Goal: Transaction & Acquisition: Book appointment/travel/reservation

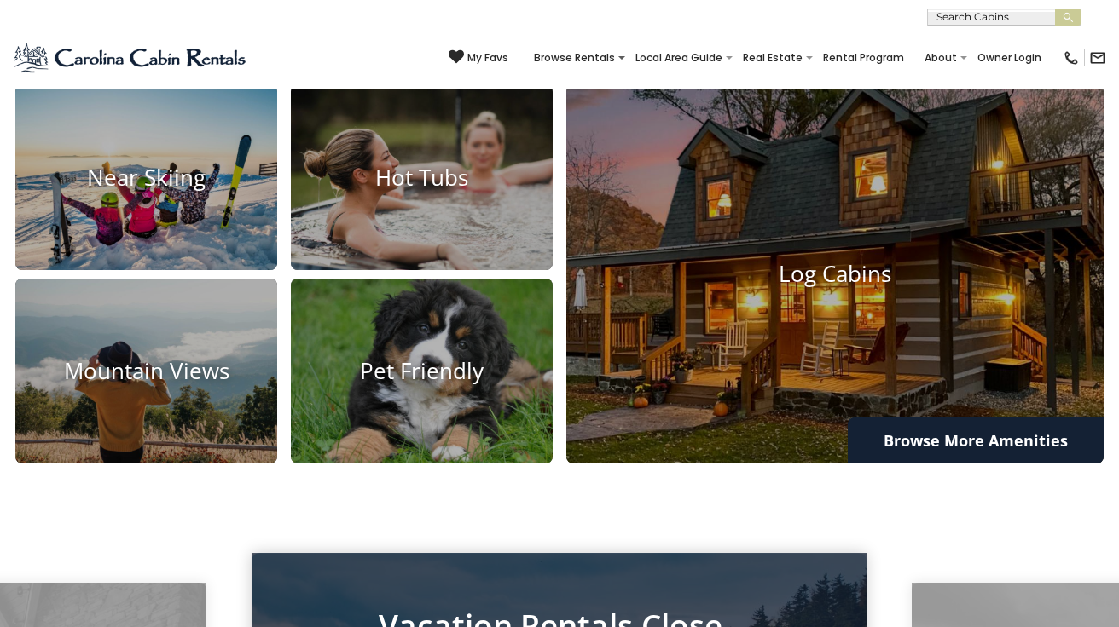
scroll to position [1194, 0]
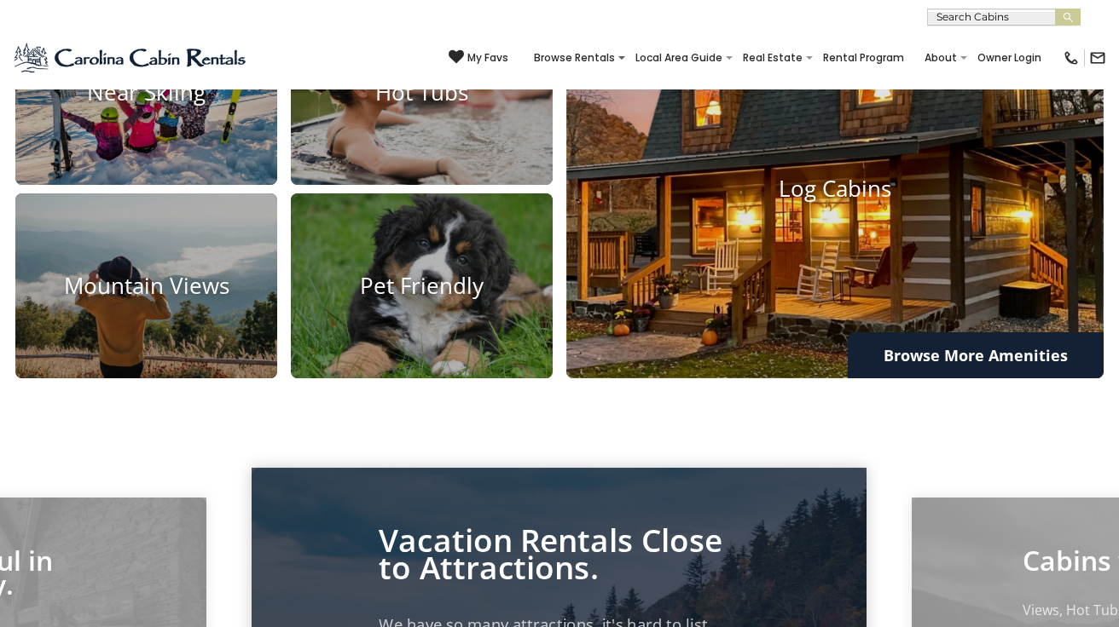
click at [735, 385] on img at bounding box center [835, 189] width 591 height 416
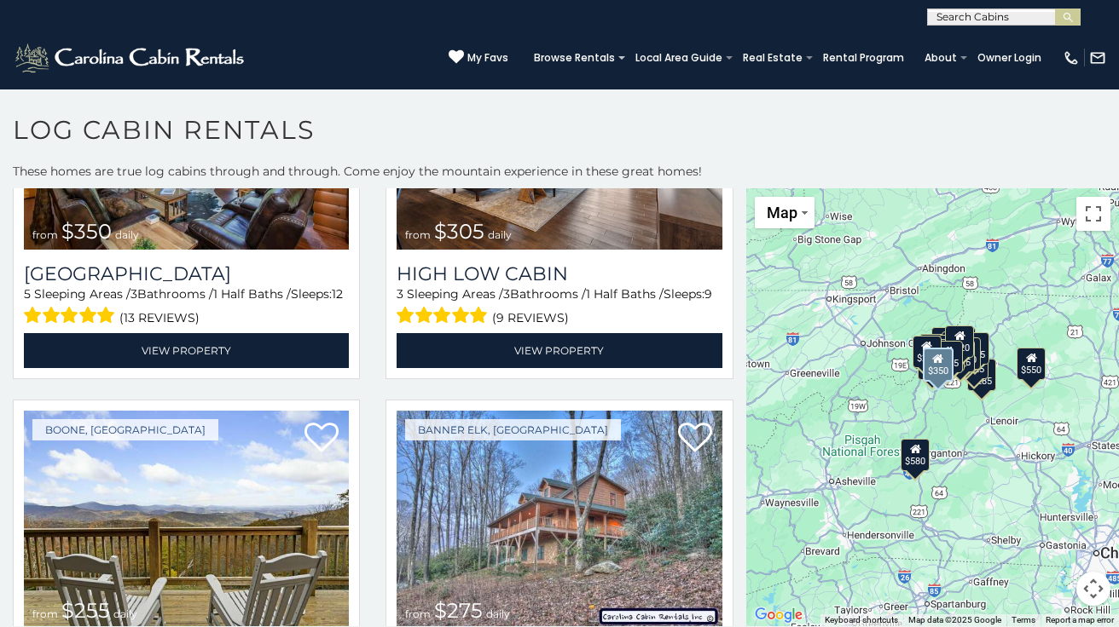
scroll to position [4092, 0]
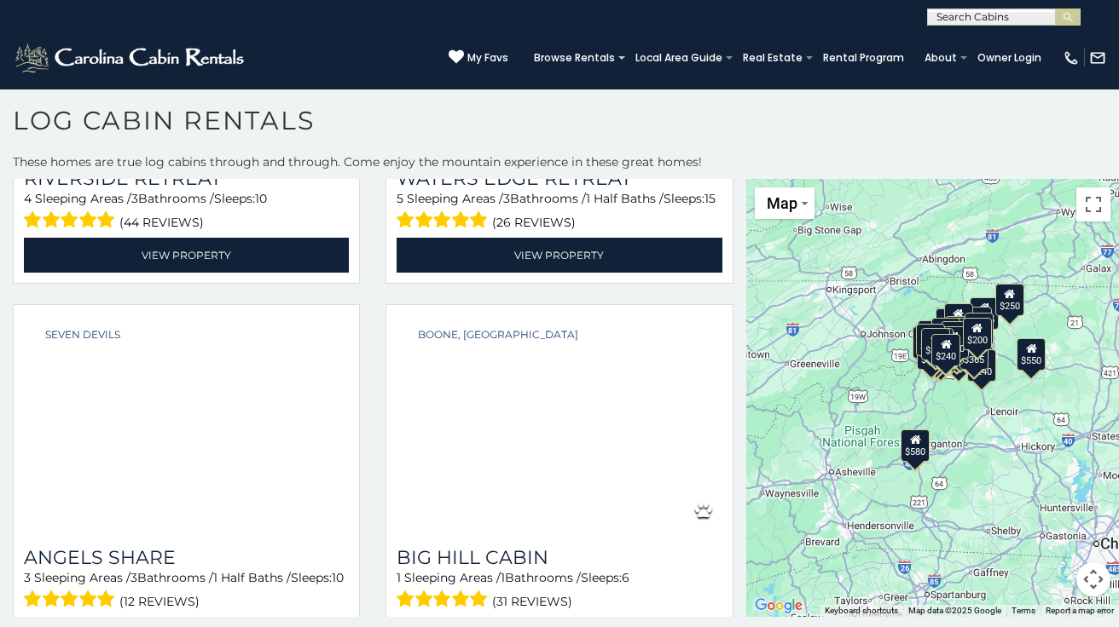
scroll to position [11638, 0]
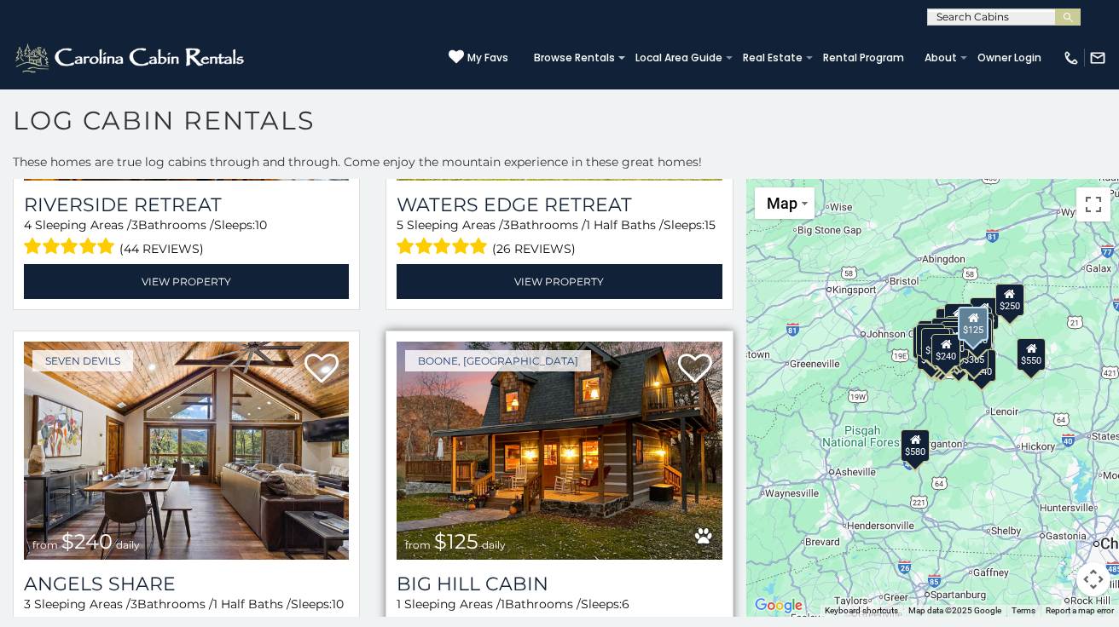
click at [551, 391] on img at bounding box center [558, 450] width 325 height 217
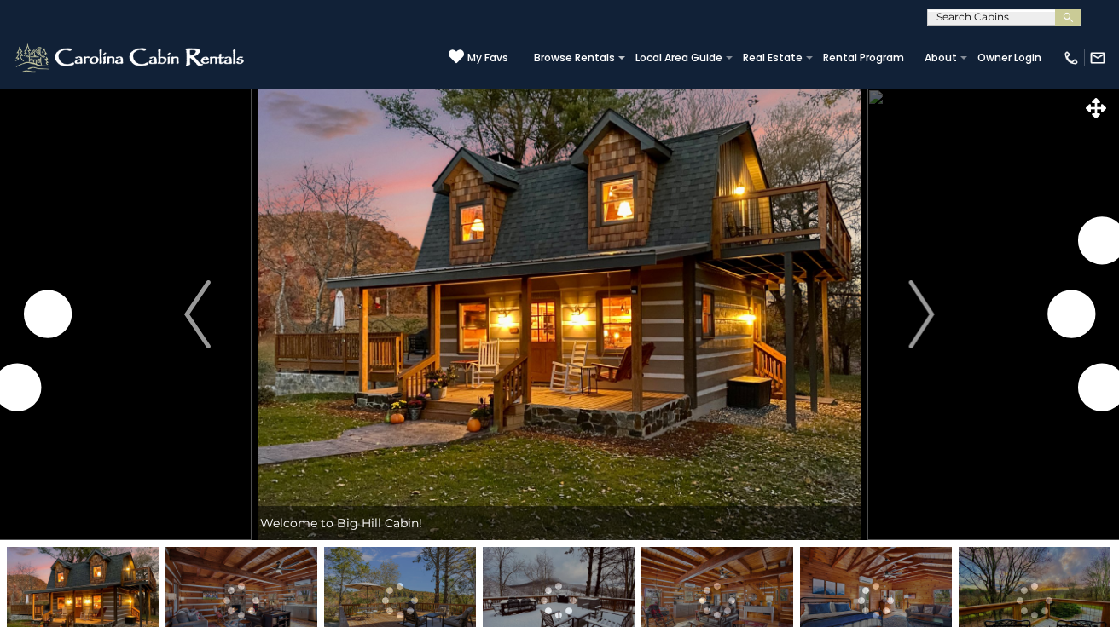
click at [238, 597] on img at bounding box center [241, 600] width 152 height 107
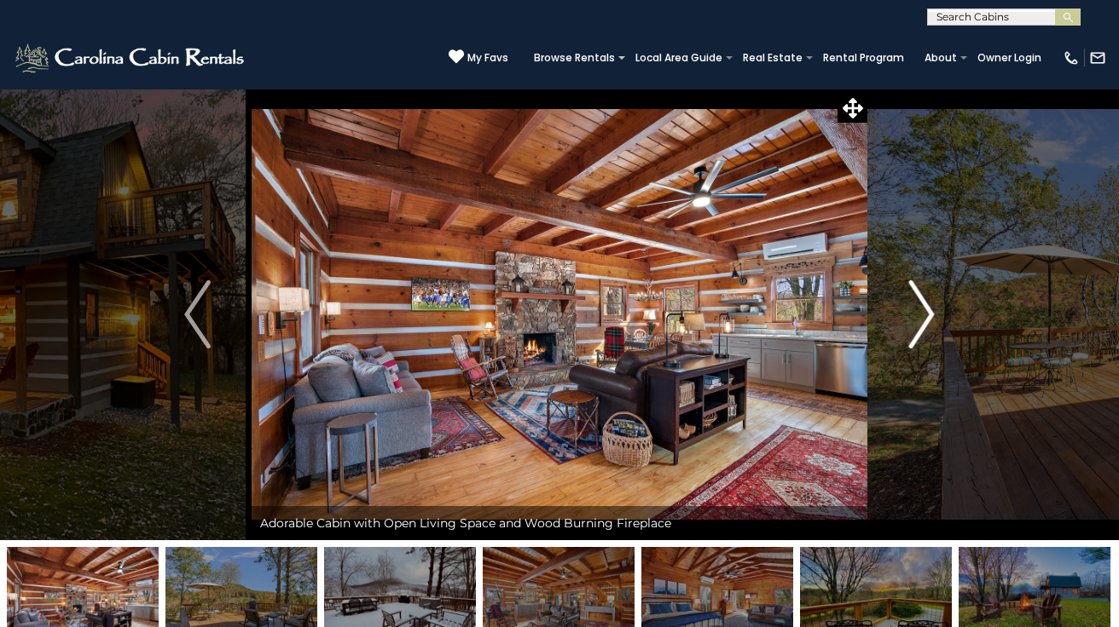
click at [921, 326] on img "Next" at bounding box center [921, 314] width 26 height 68
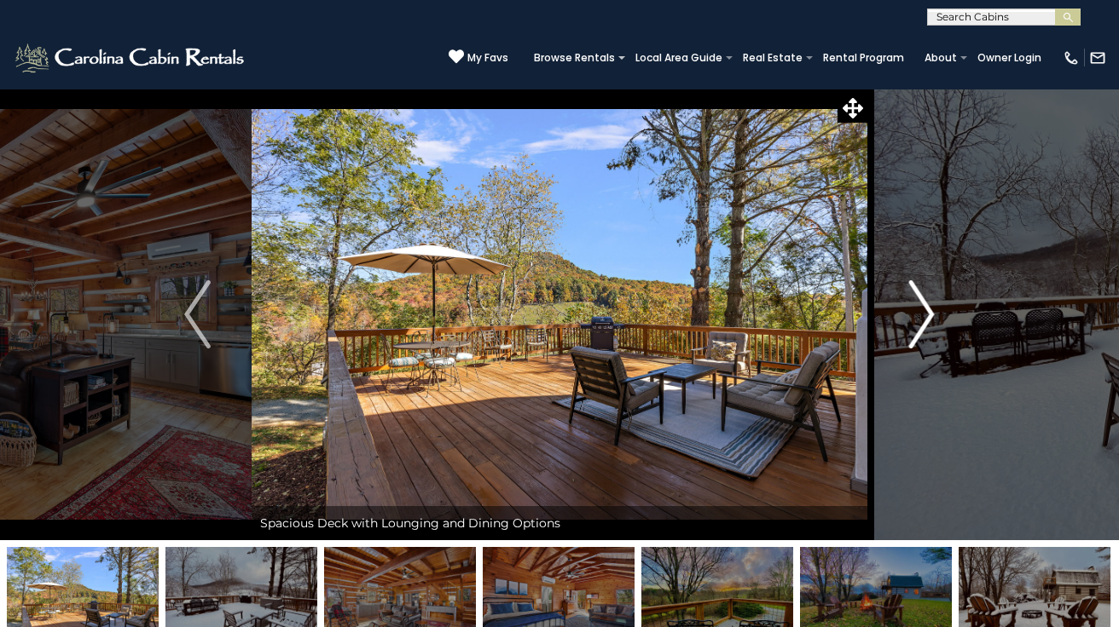
click at [921, 326] on img "Next" at bounding box center [921, 314] width 26 height 68
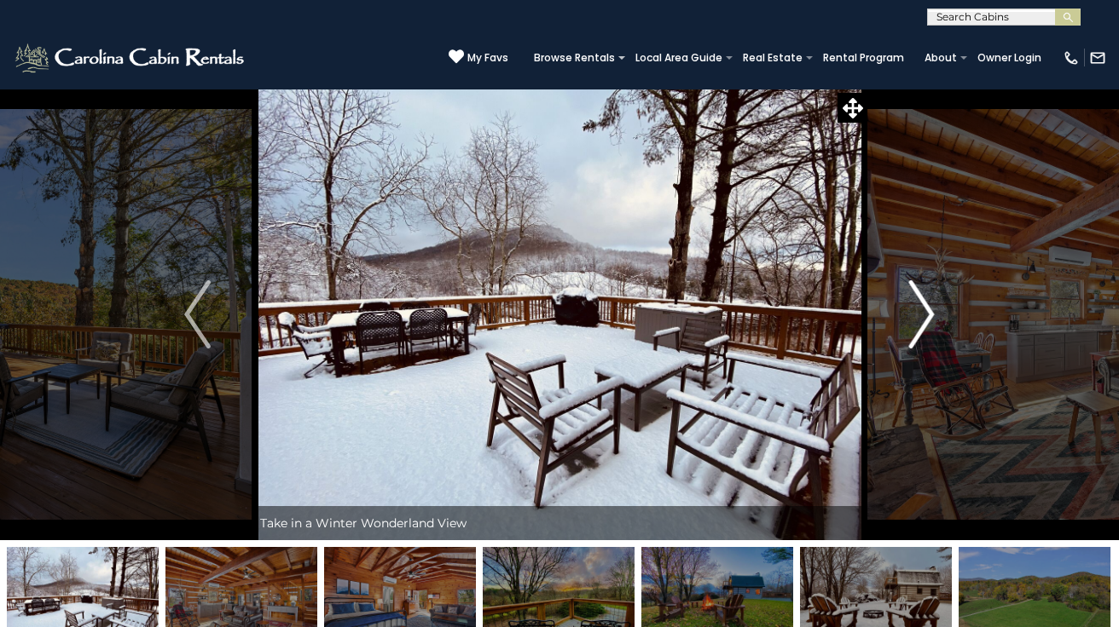
click at [921, 326] on img "Next" at bounding box center [921, 314] width 26 height 68
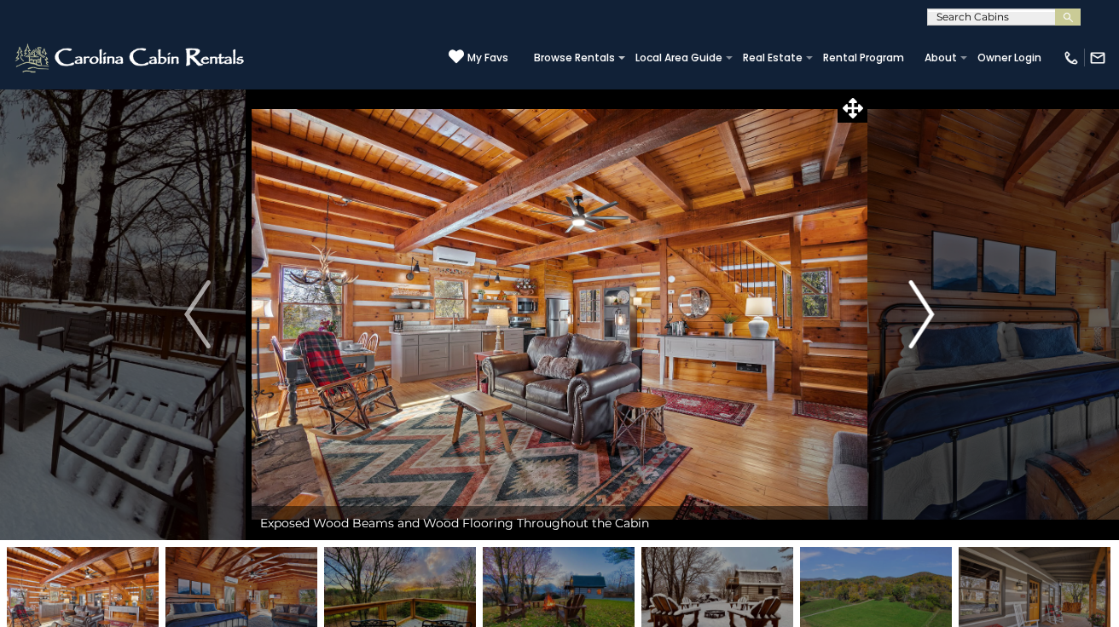
click at [921, 326] on img "Next" at bounding box center [921, 314] width 26 height 68
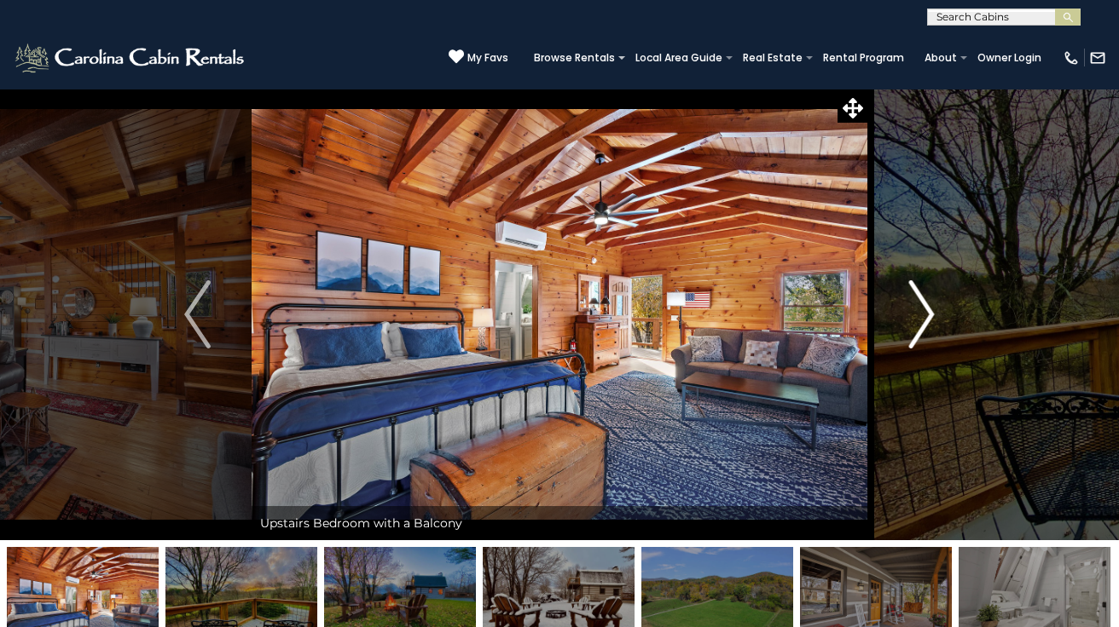
click at [921, 326] on img "Next" at bounding box center [921, 314] width 26 height 68
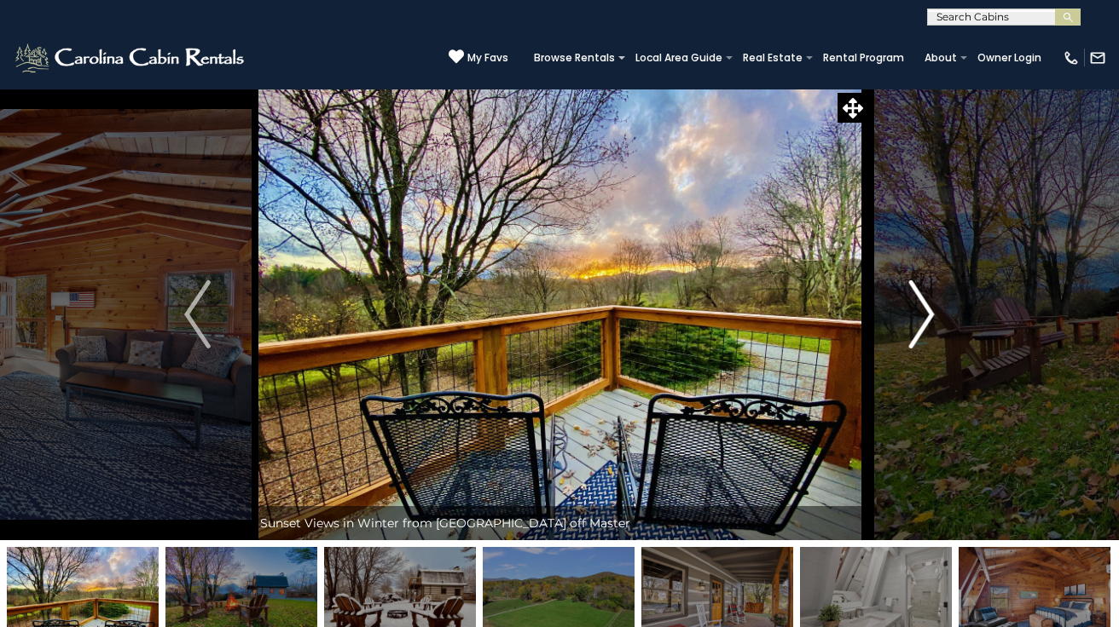
click at [921, 326] on img "Next" at bounding box center [921, 314] width 26 height 68
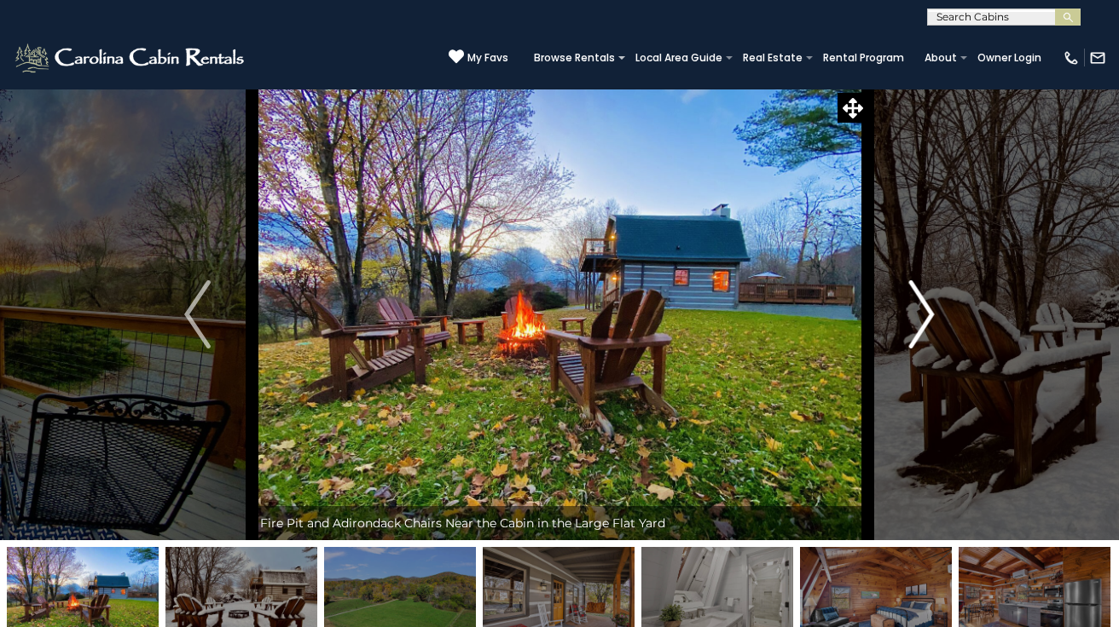
click at [921, 326] on img "Next" at bounding box center [921, 314] width 26 height 68
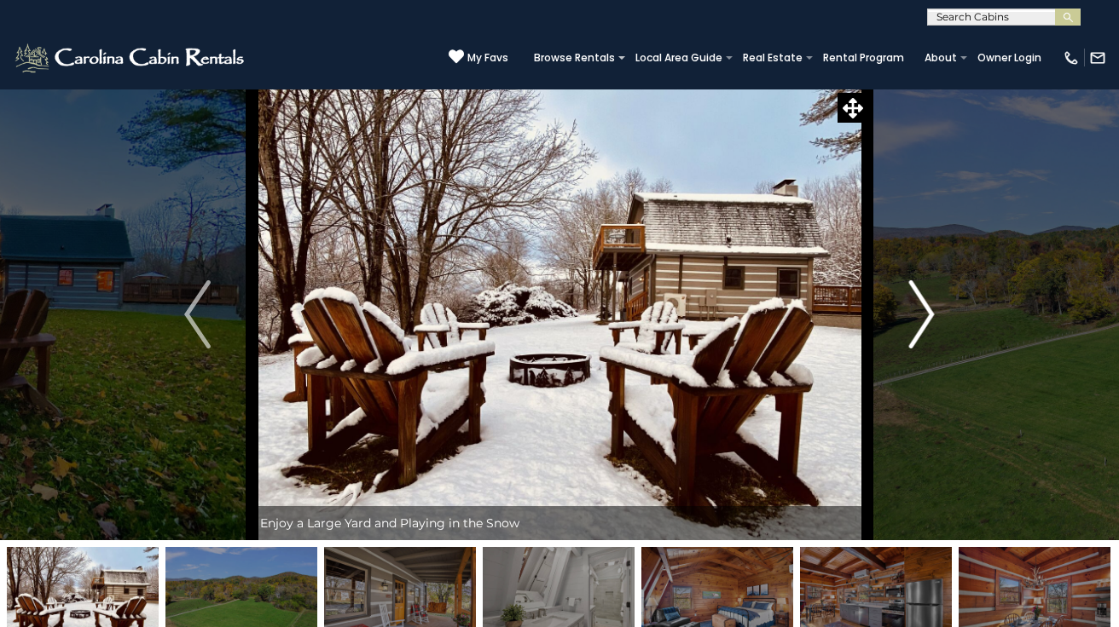
click at [921, 326] on img "Next" at bounding box center [921, 314] width 26 height 68
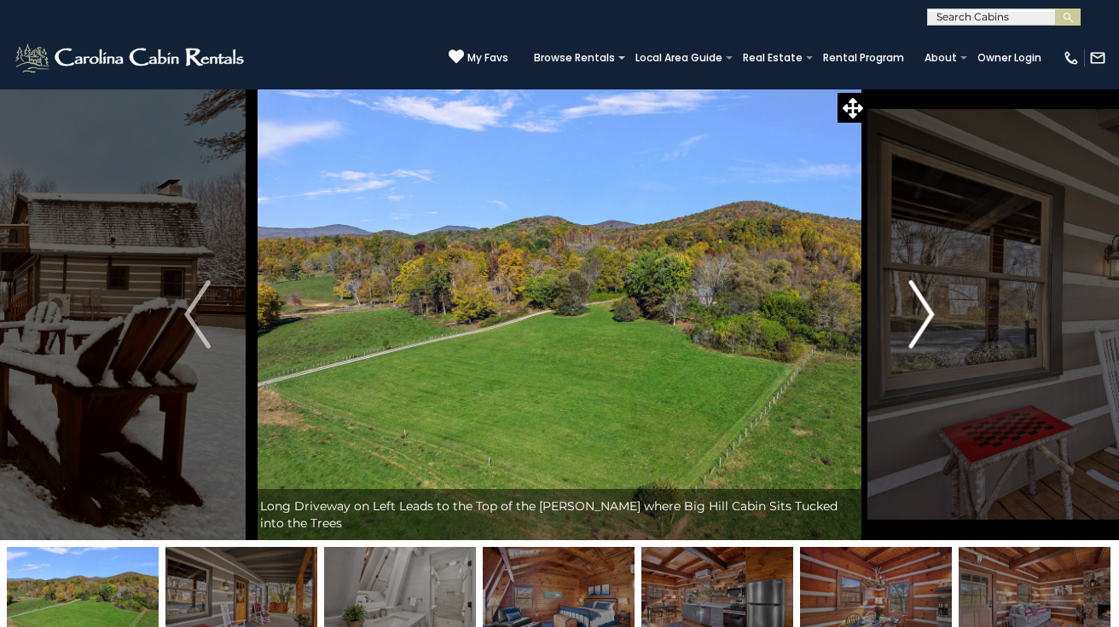
click at [921, 326] on img "Next" at bounding box center [921, 314] width 26 height 68
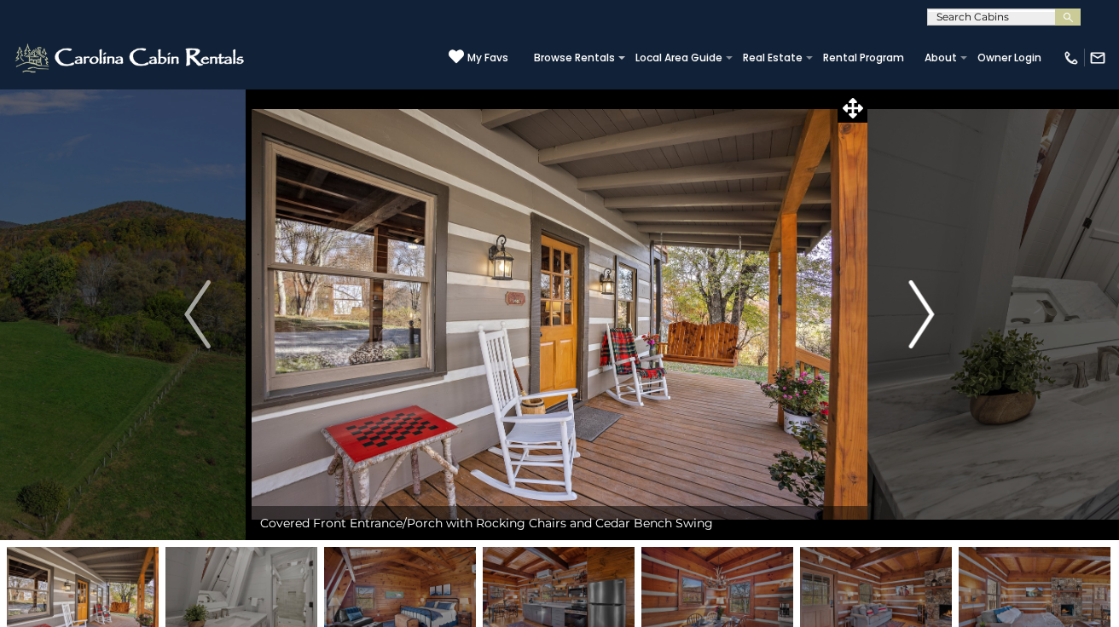
click at [921, 326] on img "Next" at bounding box center [921, 314] width 26 height 68
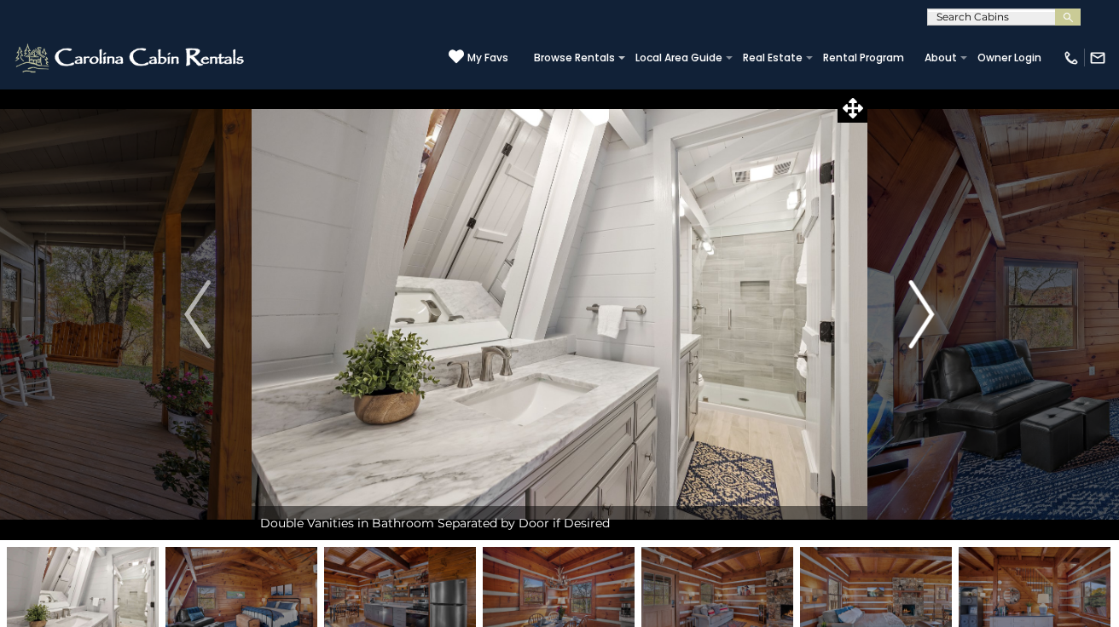
click at [921, 326] on img "Next" at bounding box center [921, 314] width 26 height 68
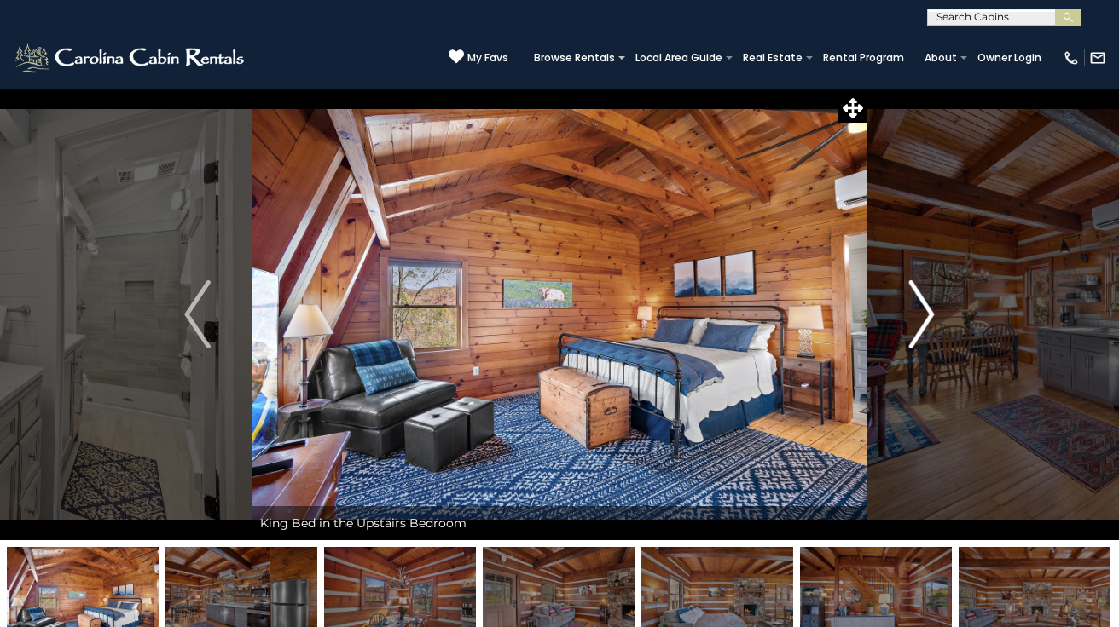
click at [921, 326] on img "Next" at bounding box center [921, 314] width 26 height 68
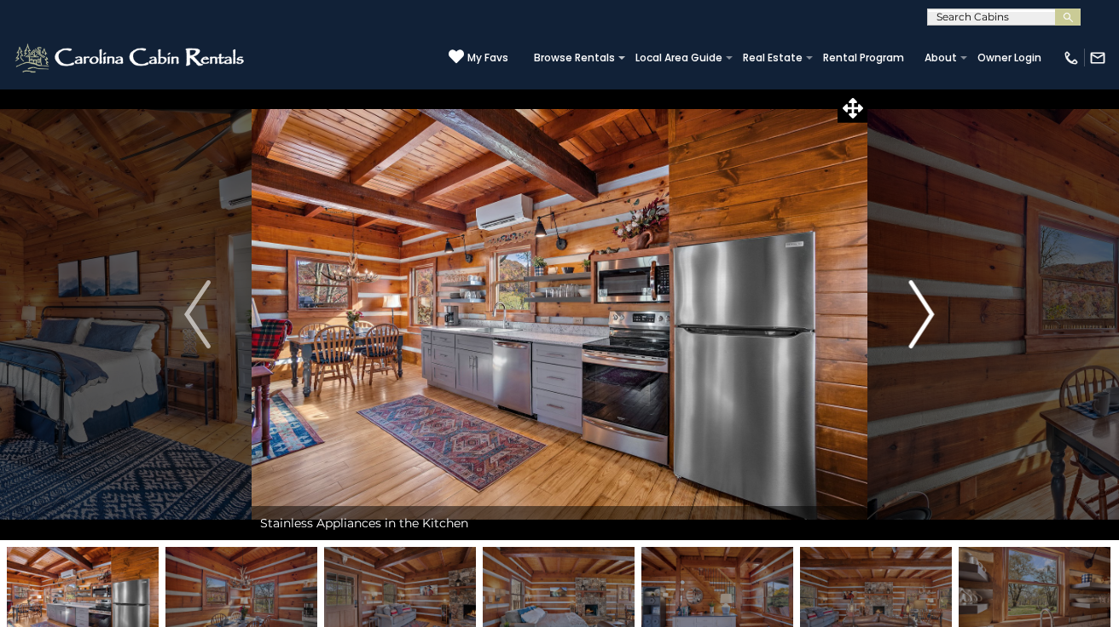
click at [921, 326] on img "Next" at bounding box center [921, 314] width 26 height 68
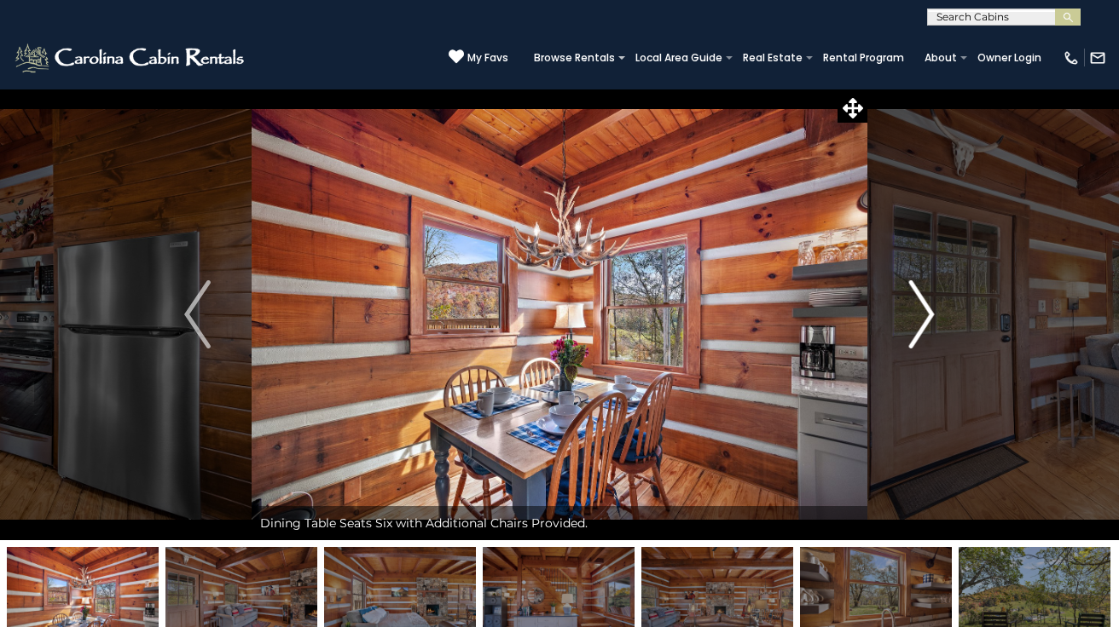
click at [921, 326] on img "Next" at bounding box center [921, 314] width 26 height 68
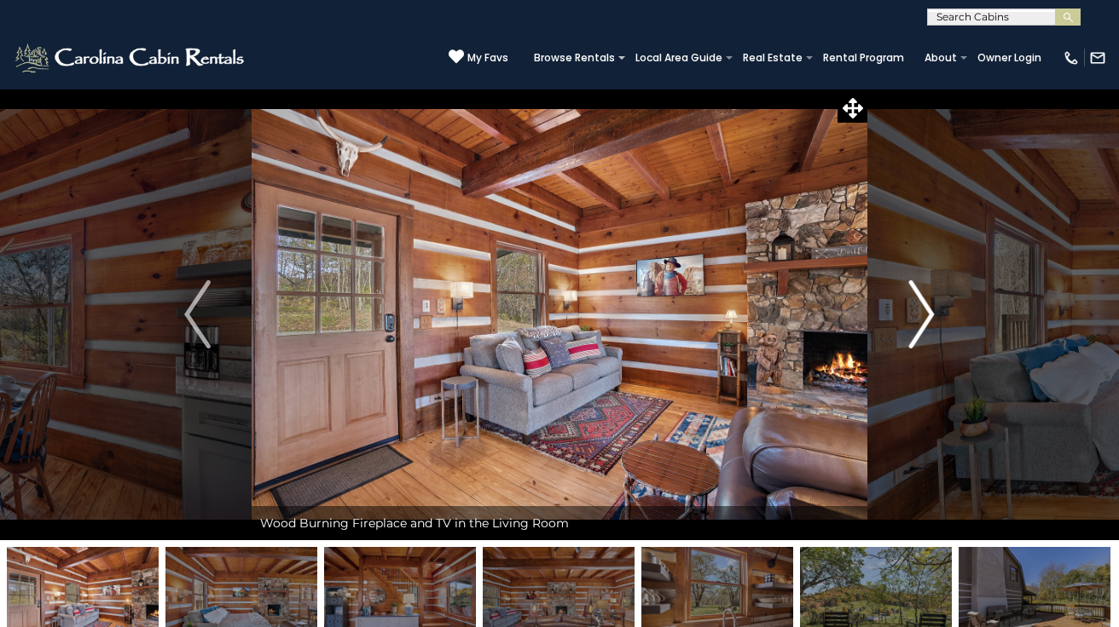
click at [921, 326] on img "Next" at bounding box center [921, 314] width 26 height 68
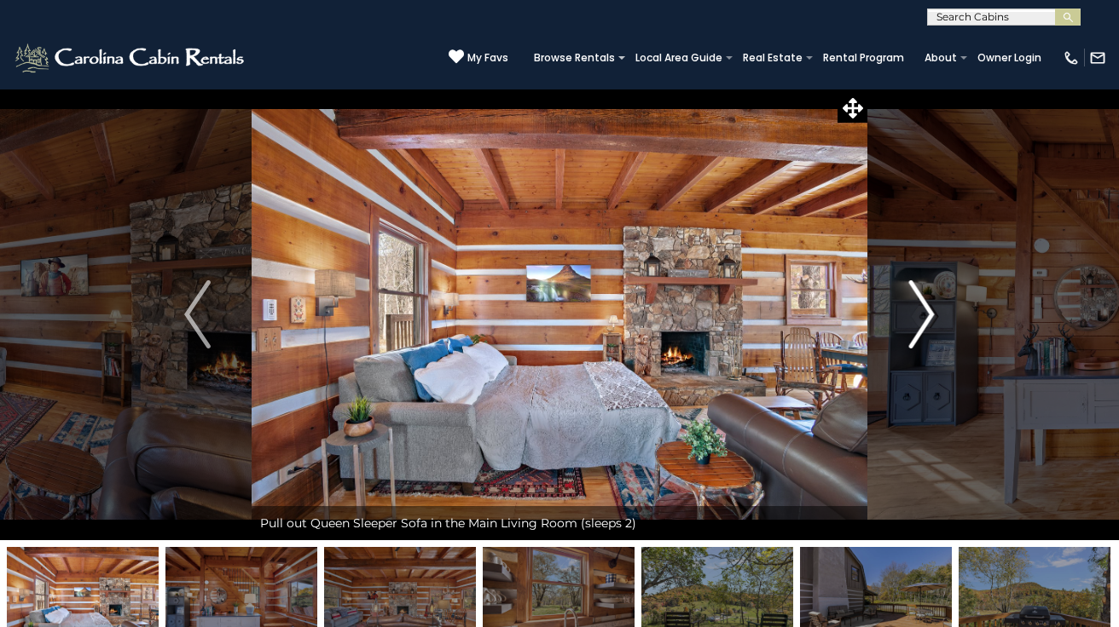
click at [921, 326] on img "Next" at bounding box center [921, 314] width 26 height 68
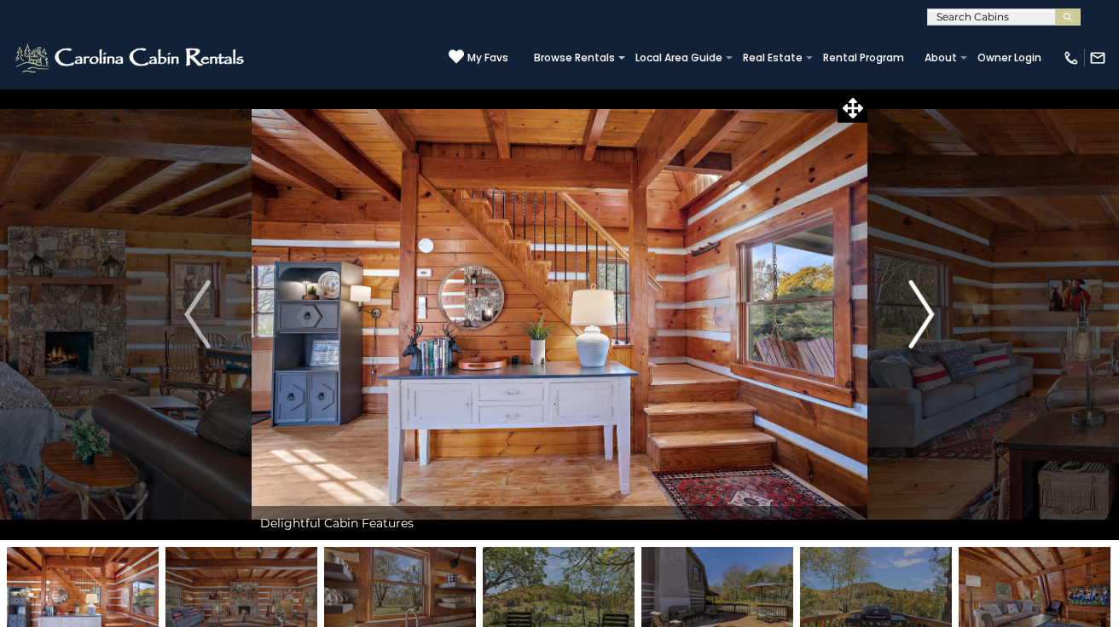
click at [921, 326] on img "Next" at bounding box center [921, 314] width 26 height 68
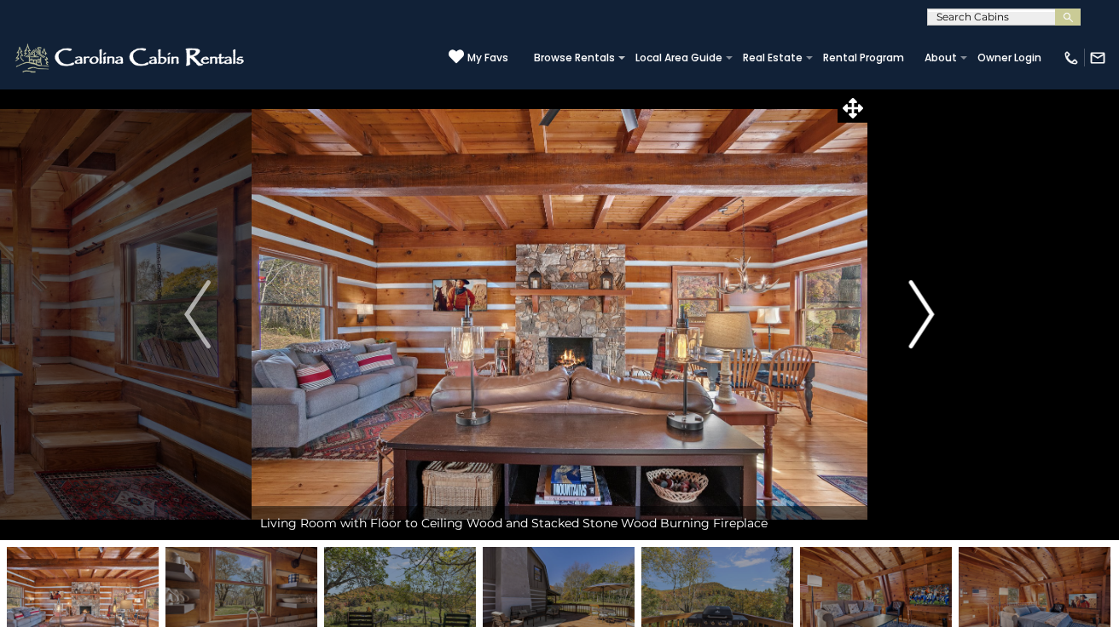
click at [921, 326] on img "Next" at bounding box center [921, 314] width 26 height 68
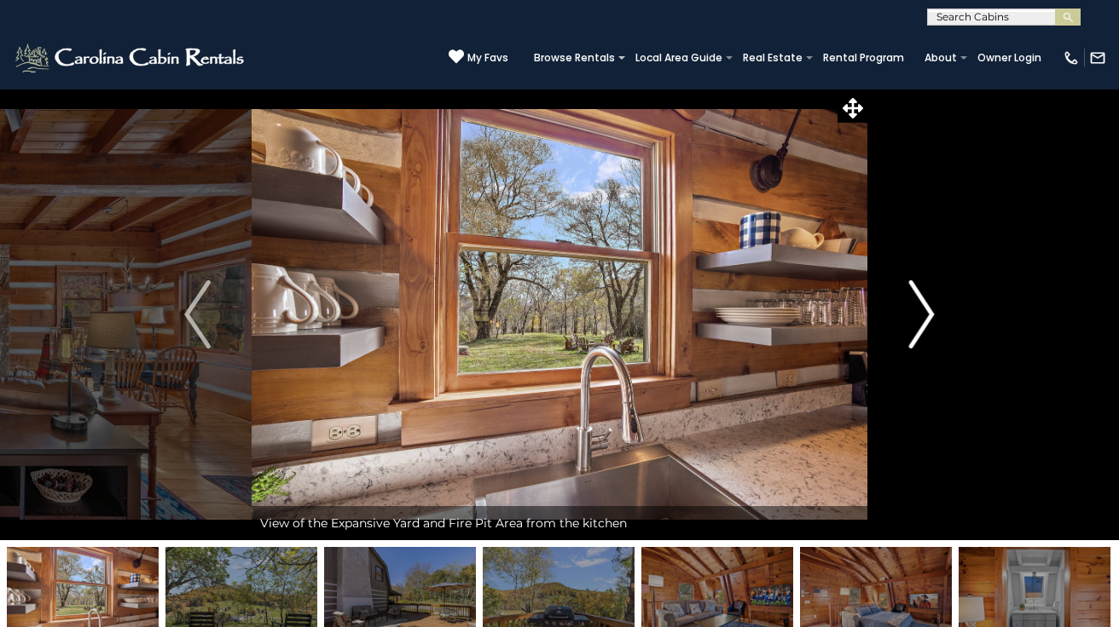
click at [921, 326] on img "Next" at bounding box center [921, 314] width 26 height 68
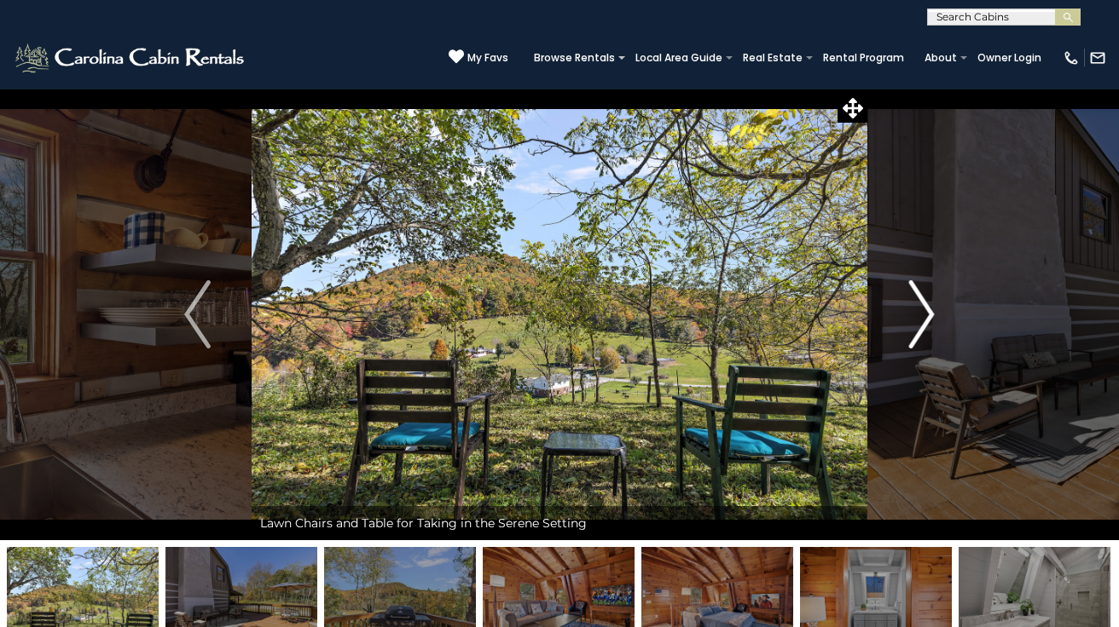
click at [921, 326] on img "Next" at bounding box center [921, 314] width 26 height 68
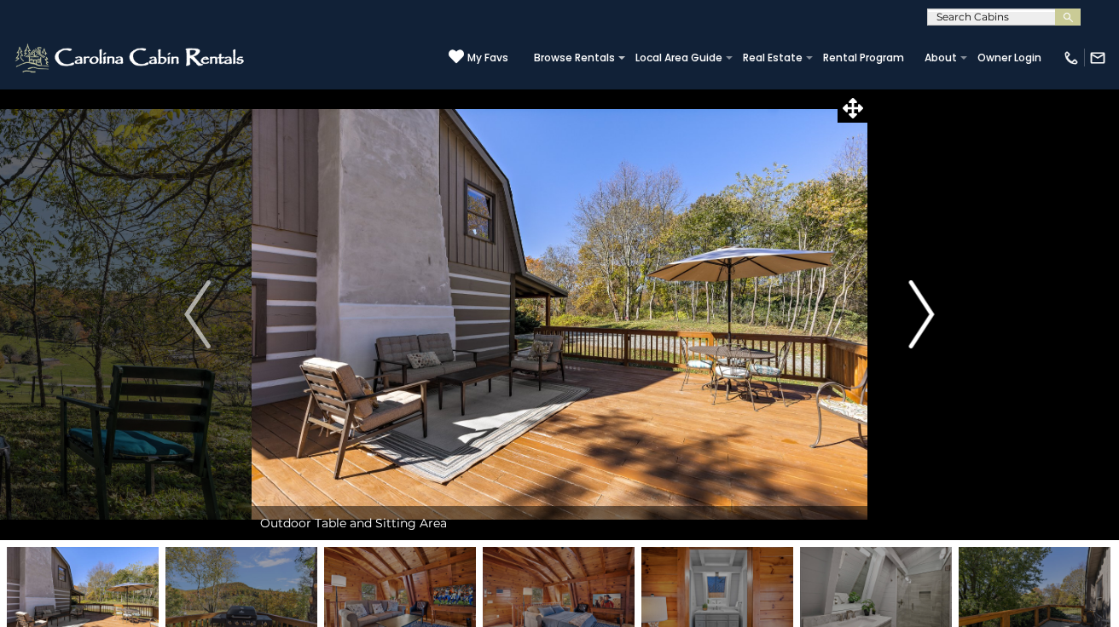
click at [921, 326] on img "Next" at bounding box center [921, 314] width 26 height 68
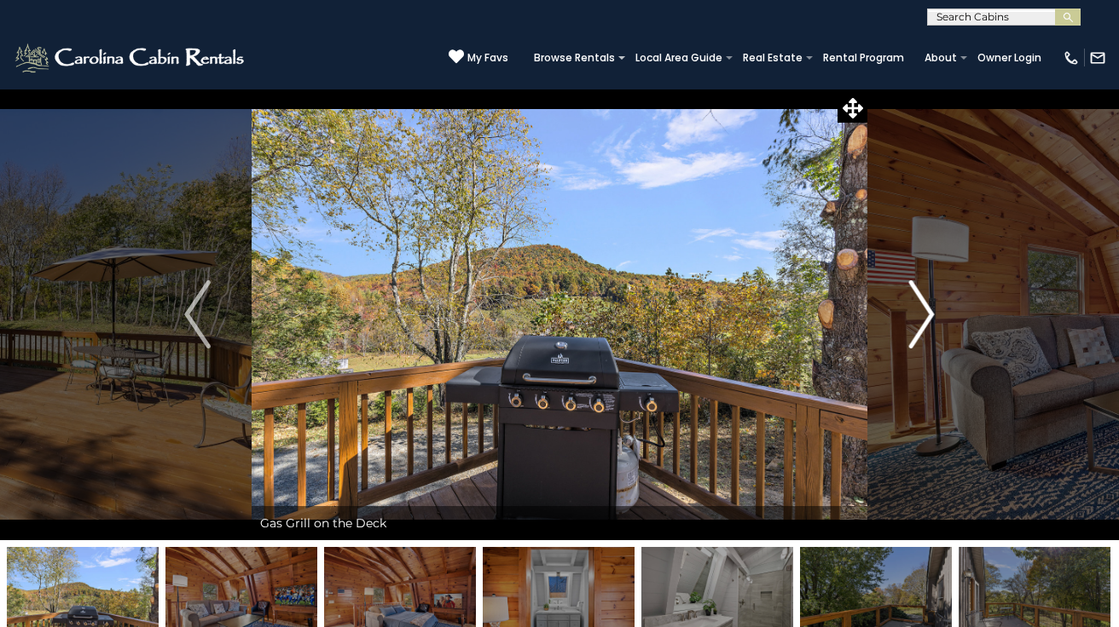
click at [921, 326] on img "Next" at bounding box center [921, 314] width 26 height 68
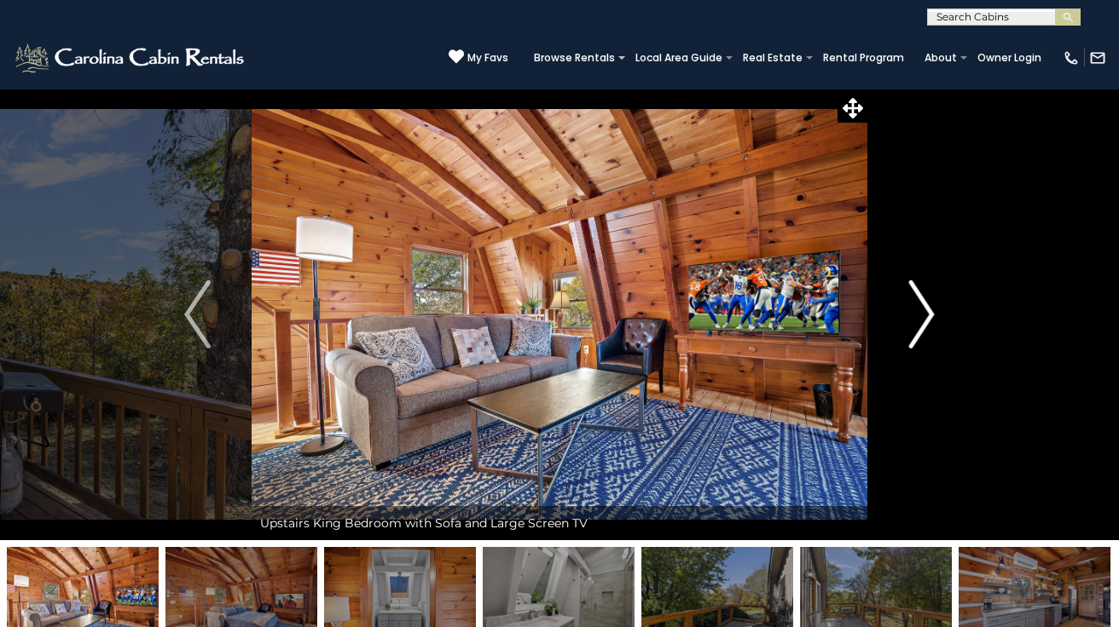
click at [921, 326] on img "Next" at bounding box center [921, 314] width 26 height 68
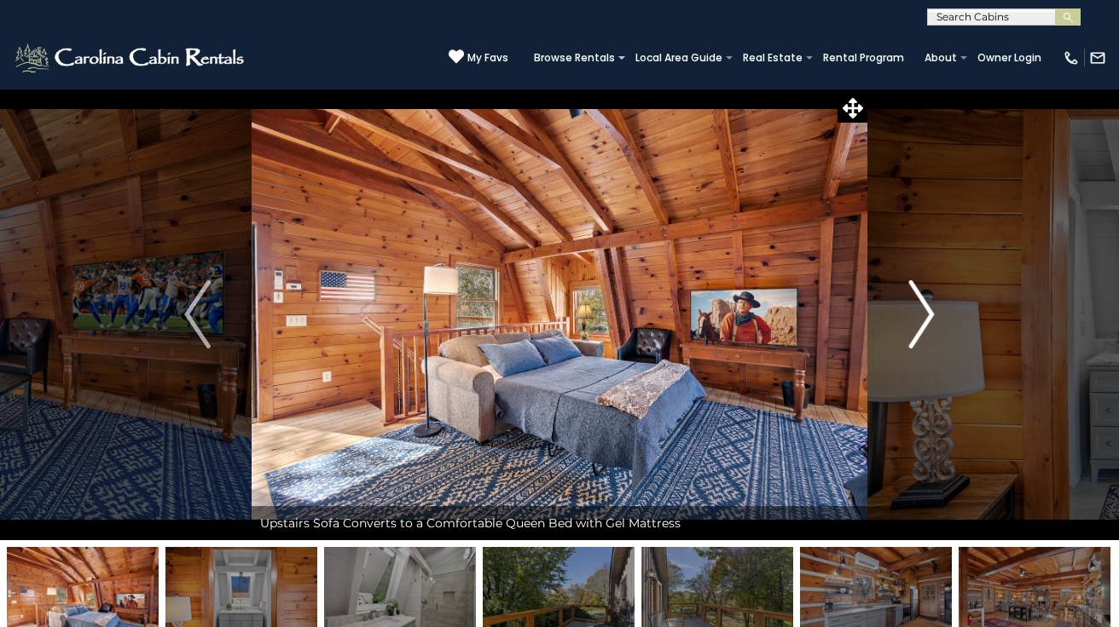
click at [921, 326] on img "Next" at bounding box center [921, 314] width 26 height 68
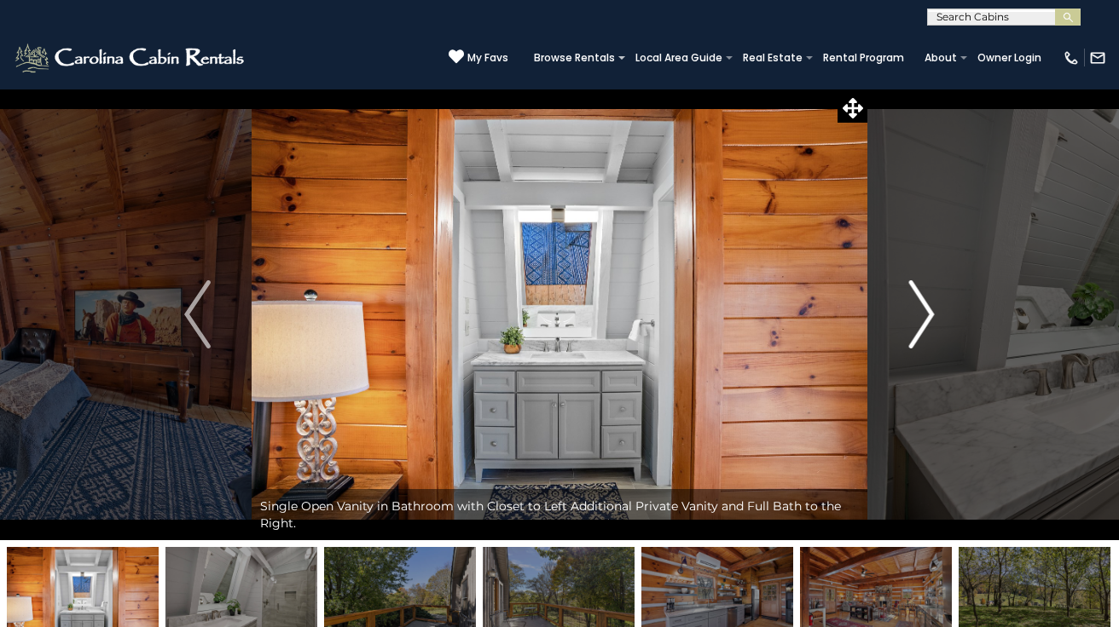
click at [921, 326] on img "Next" at bounding box center [921, 314] width 26 height 68
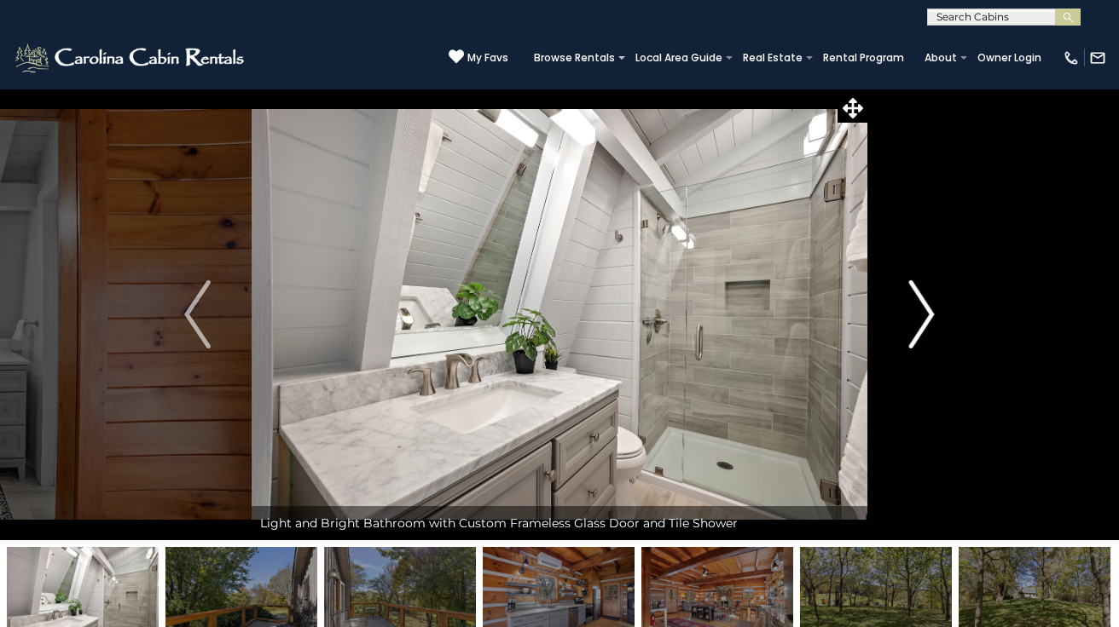
click at [921, 326] on img "Next" at bounding box center [921, 314] width 26 height 68
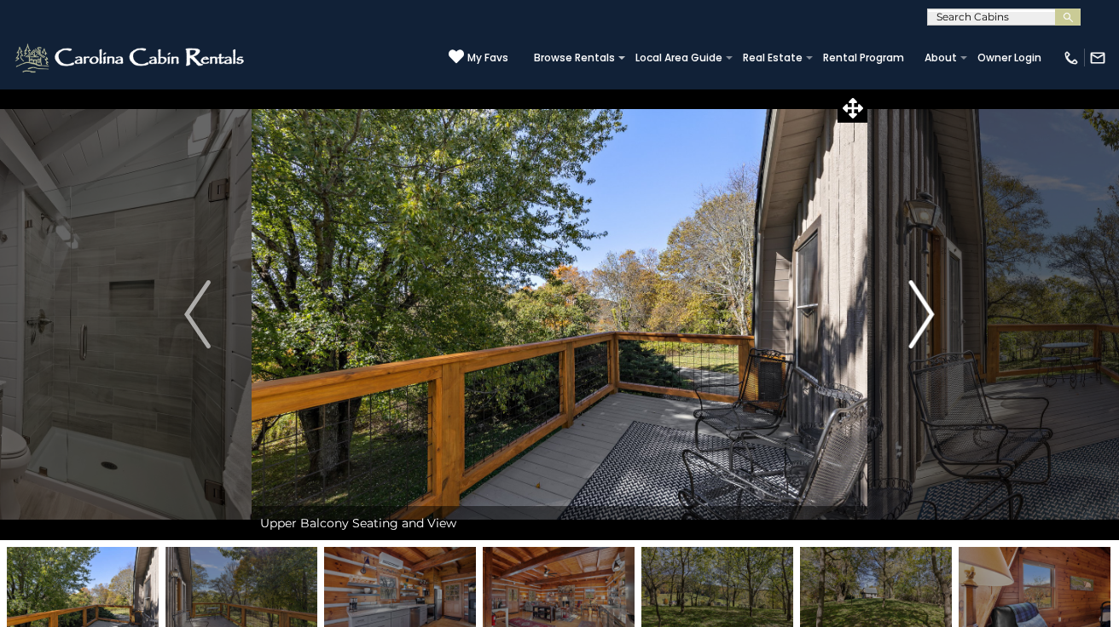
click at [921, 326] on img "Next" at bounding box center [921, 314] width 26 height 68
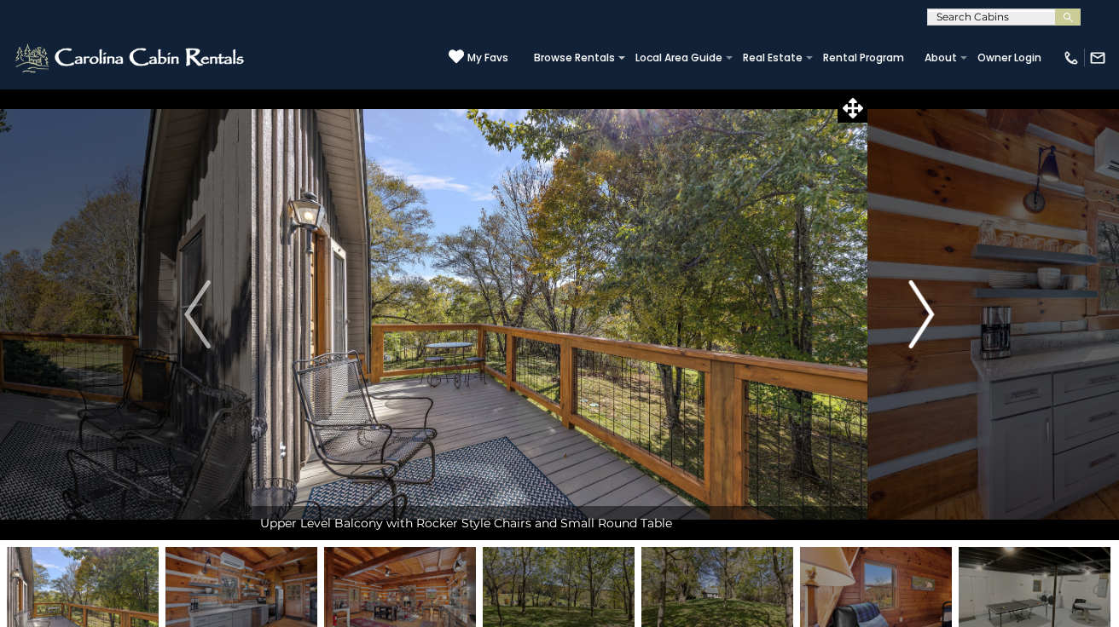
click at [921, 326] on img "Next" at bounding box center [921, 314] width 26 height 68
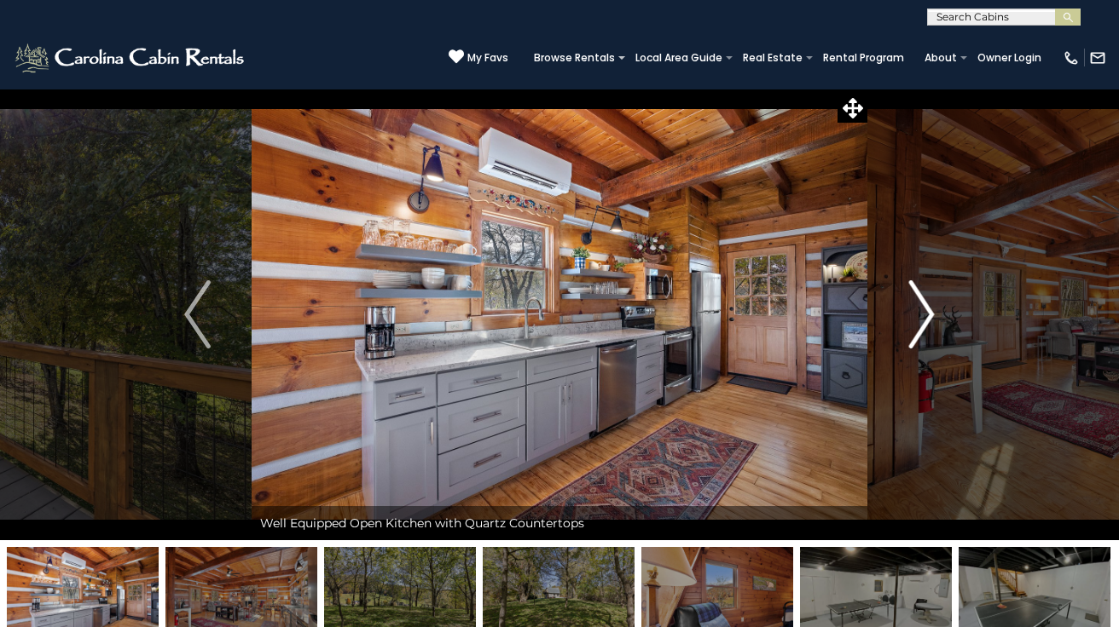
click at [921, 326] on img "Next" at bounding box center [921, 314] width 26 height 68
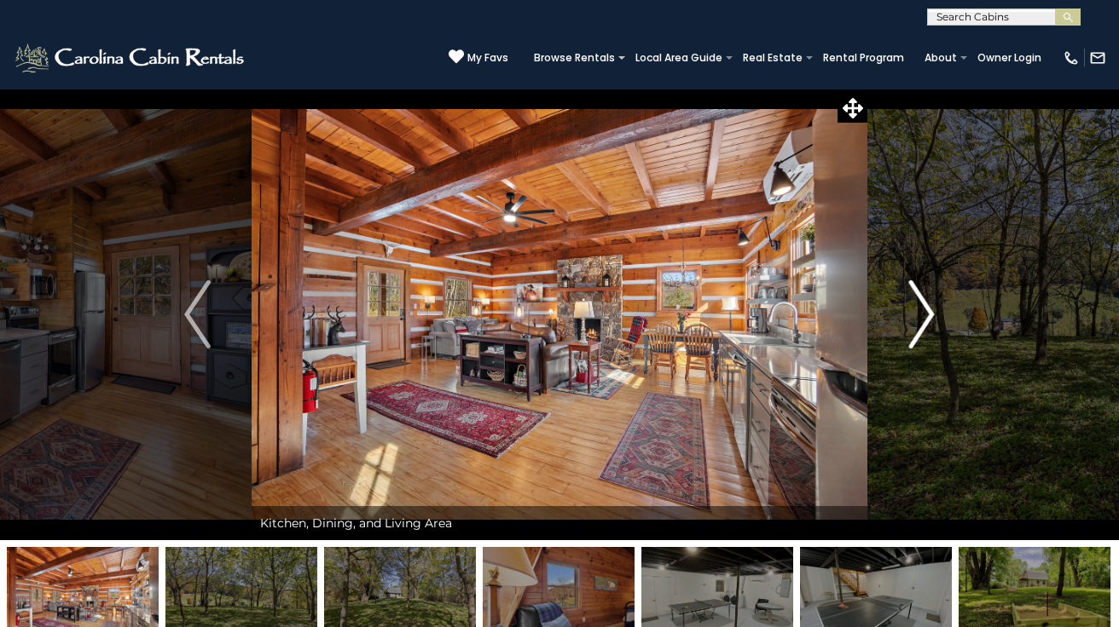
click at [921, 326] on img "Next" at bounding box center [921, 314] width 26 height 68
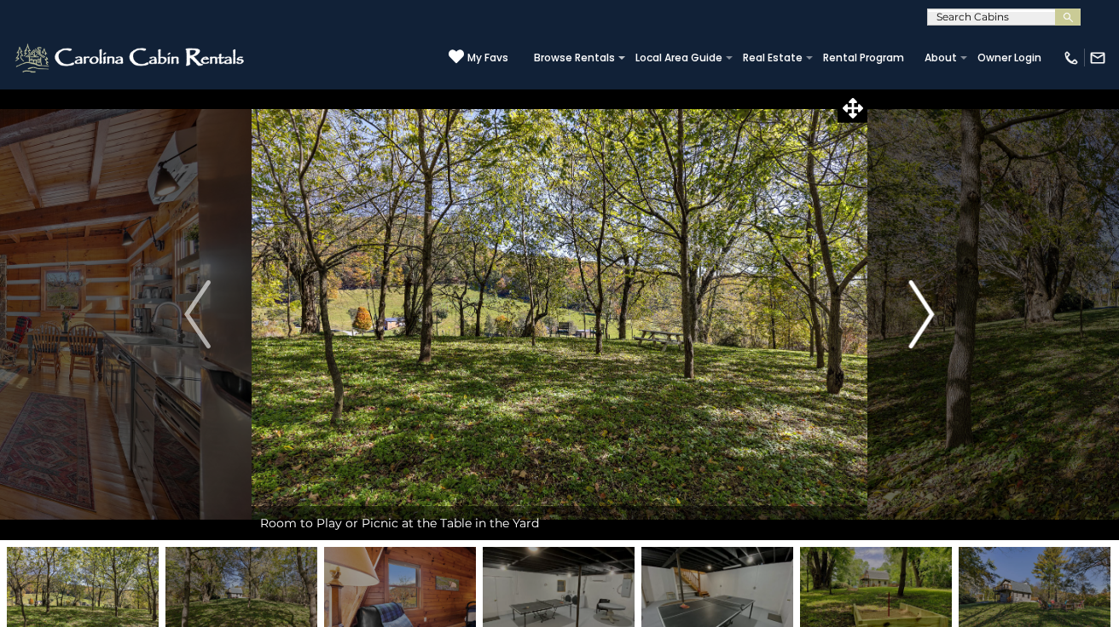
click at [921, 326] on img "Next" at bounding box center [921, 314] width 26 height 68
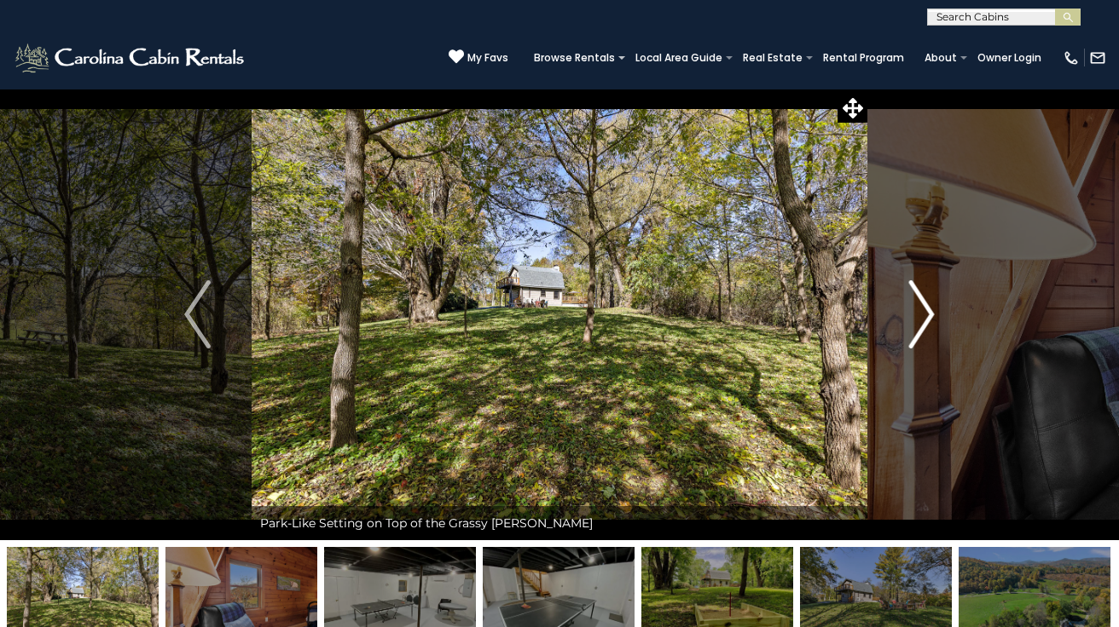
click at [921, 326] on img "Next" at bounding box center [921, 314] width 26 height 68
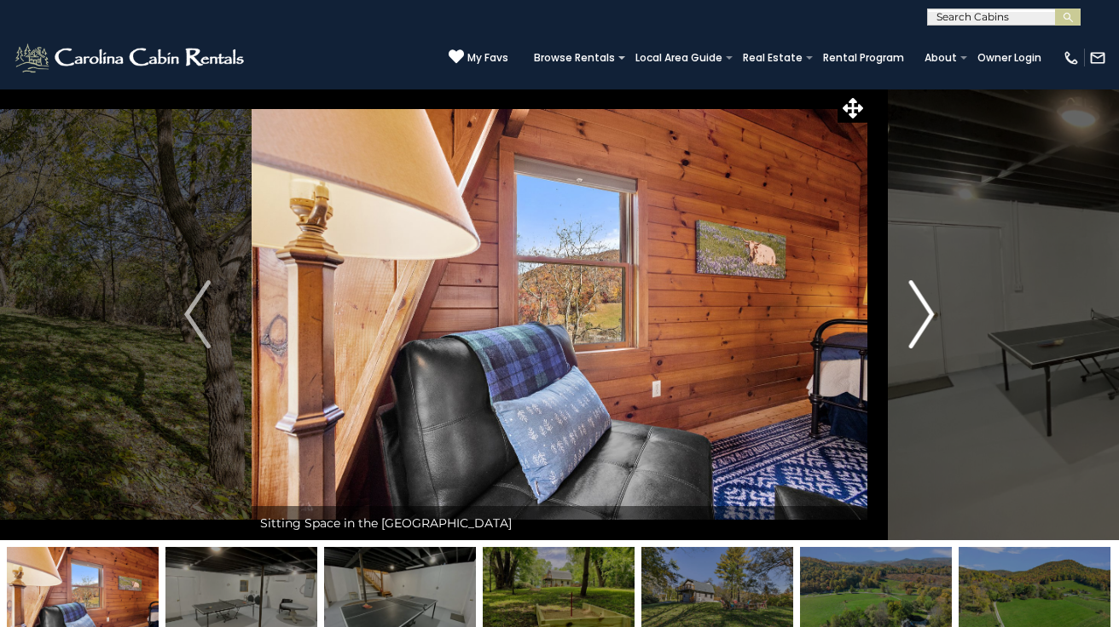
click at [921, 326] on img "Next" at bounding box center [921, 314] width 26 height 68
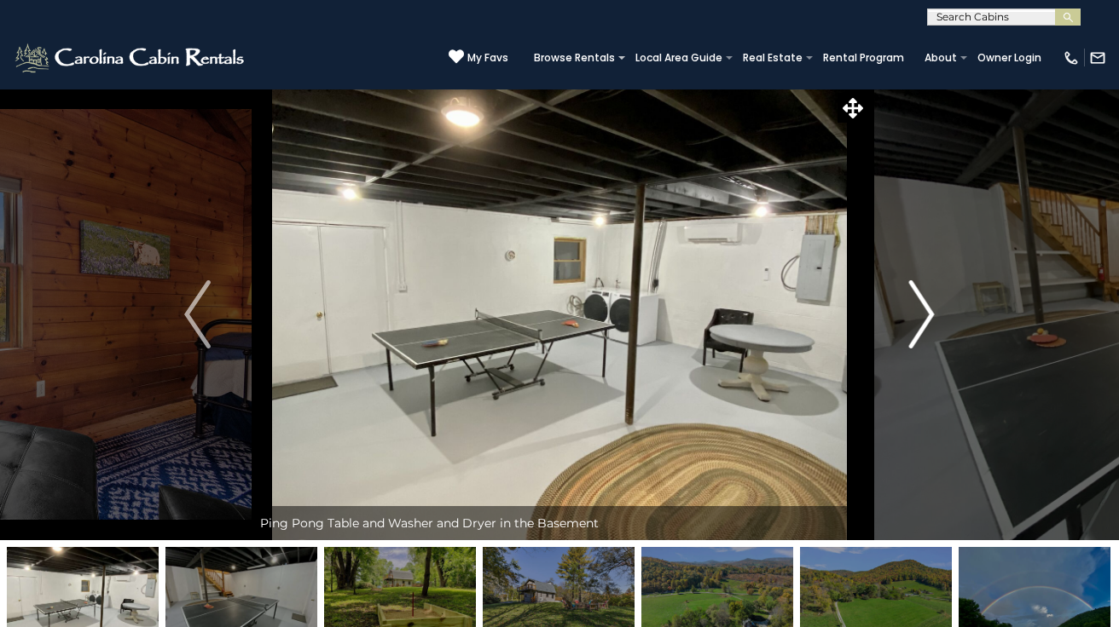
click at [921, 326] on img "Next" at bounding box center [921, 314] width 26 height 68
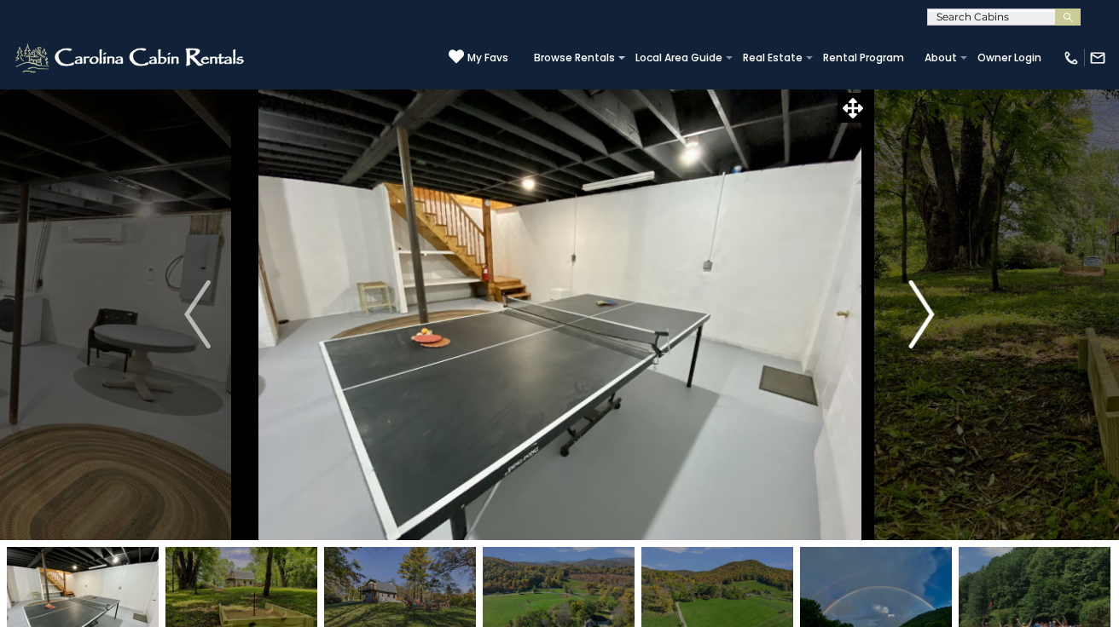
click at [921, 326] on img "Next" at bounding box center [921, 314] width 26 height 68
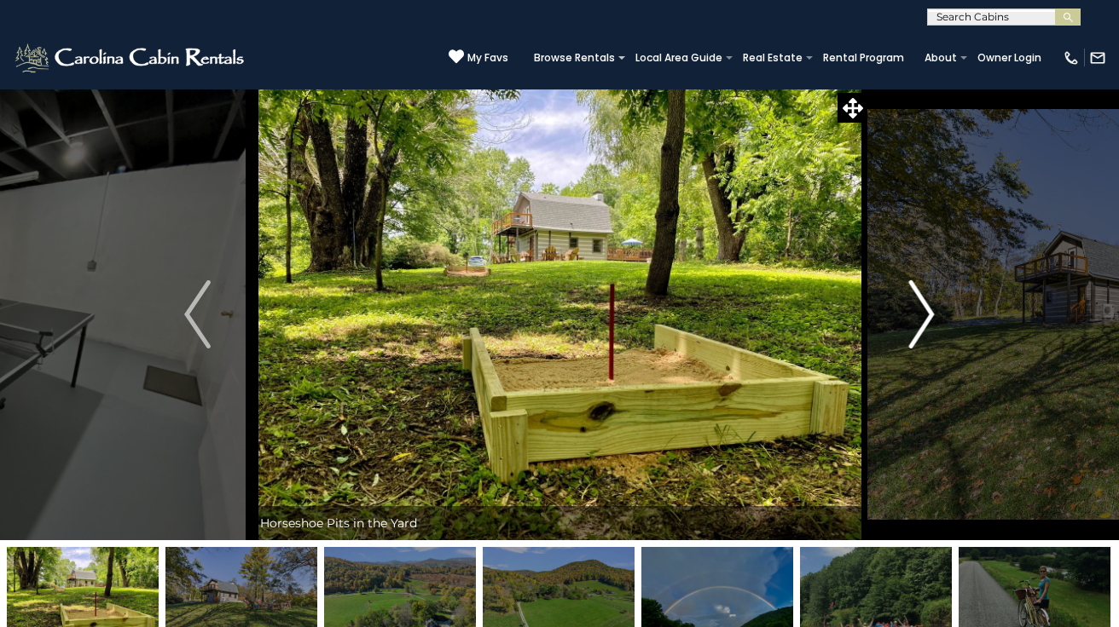
click at [921, 326] on img "Next" at bounding box center [921, 314] width 26 height 68
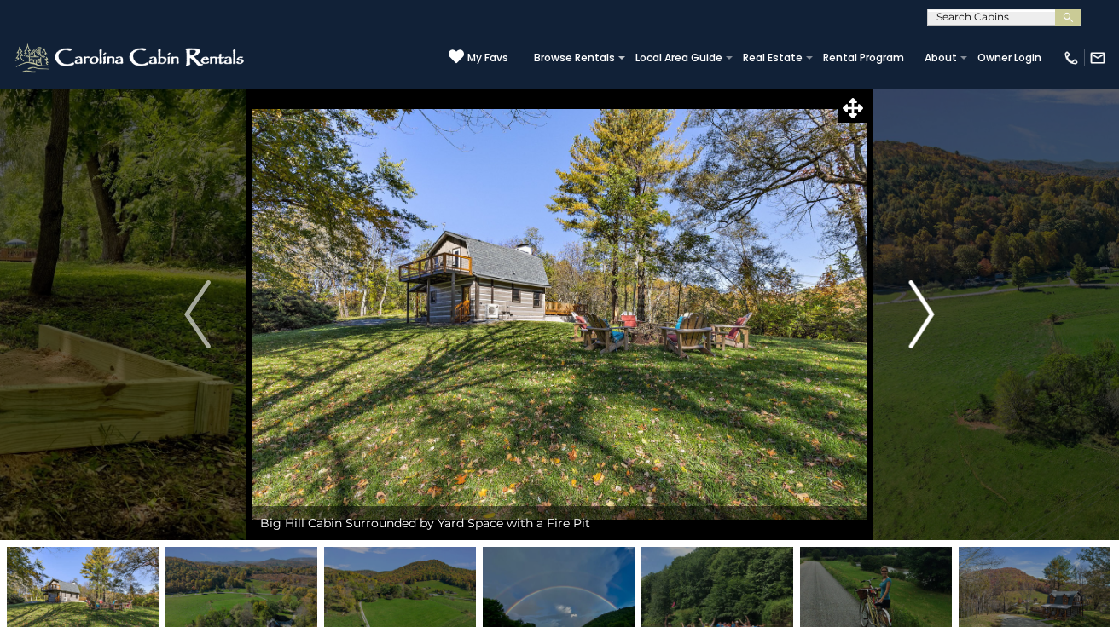
click at [921, 326] on img "Next" at bounding box center [921, 314] width 26 height 68
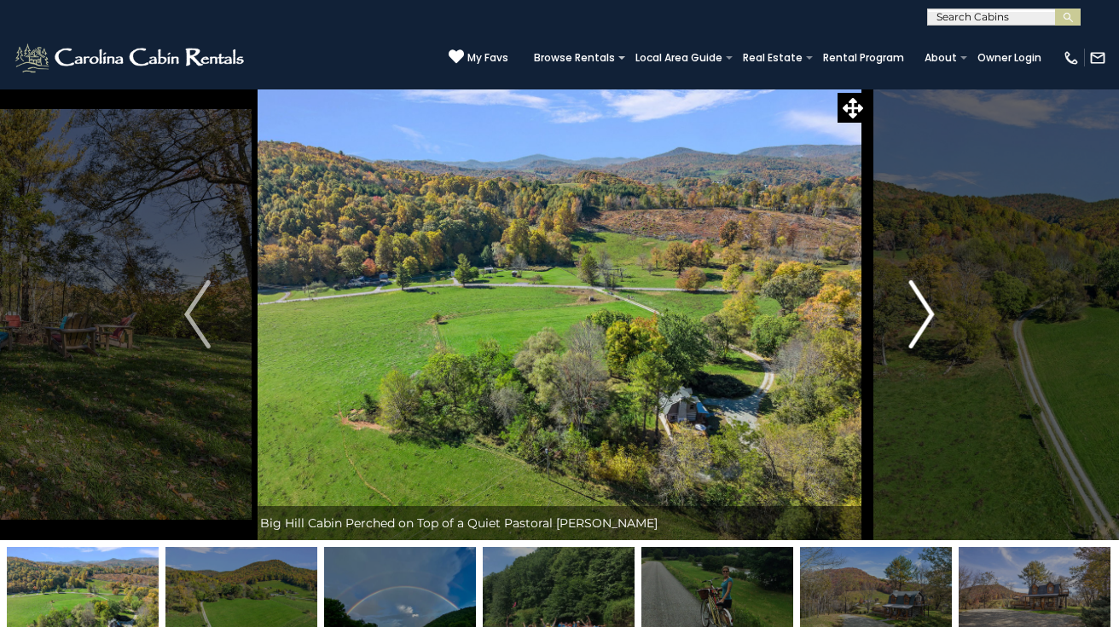
click at [921, 326] on img "Next" at bounding box center [921, 314] width 26 height 68
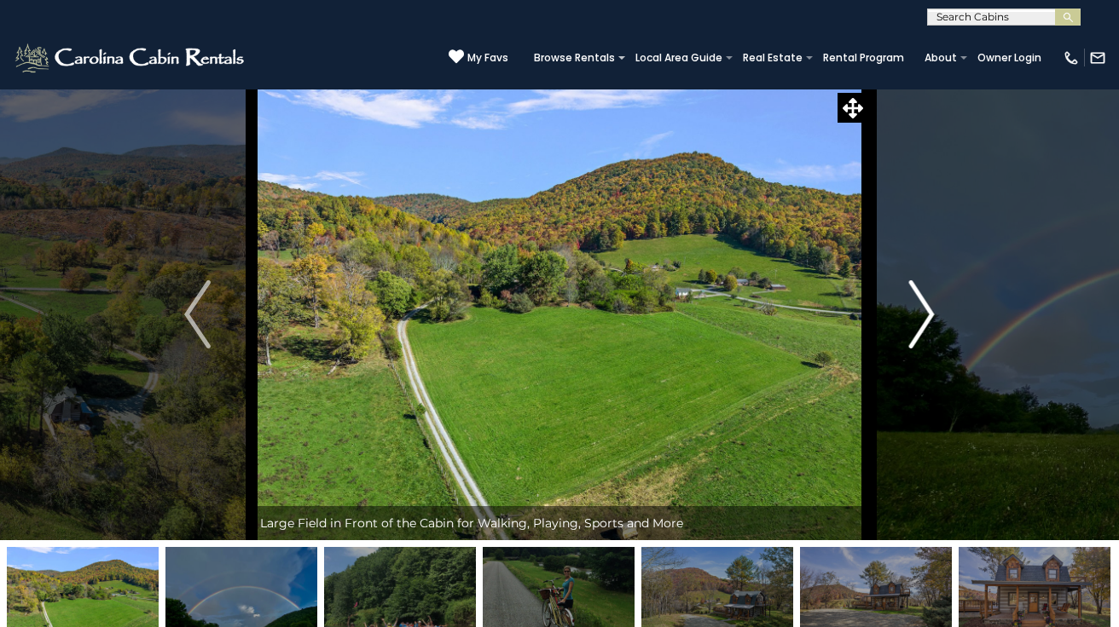
click at [921, 326] on img "Next" at bounding box center [921, 314] width 26 height 68
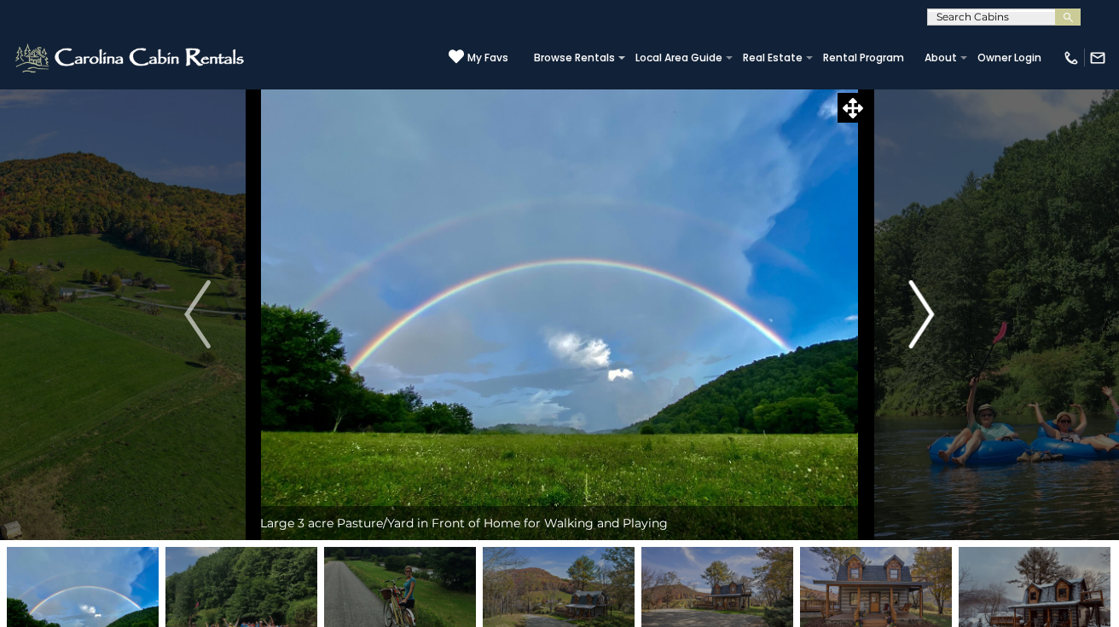
click at [921, 326] on img "Next" at bounding box center [921, 314] width 26 height 68
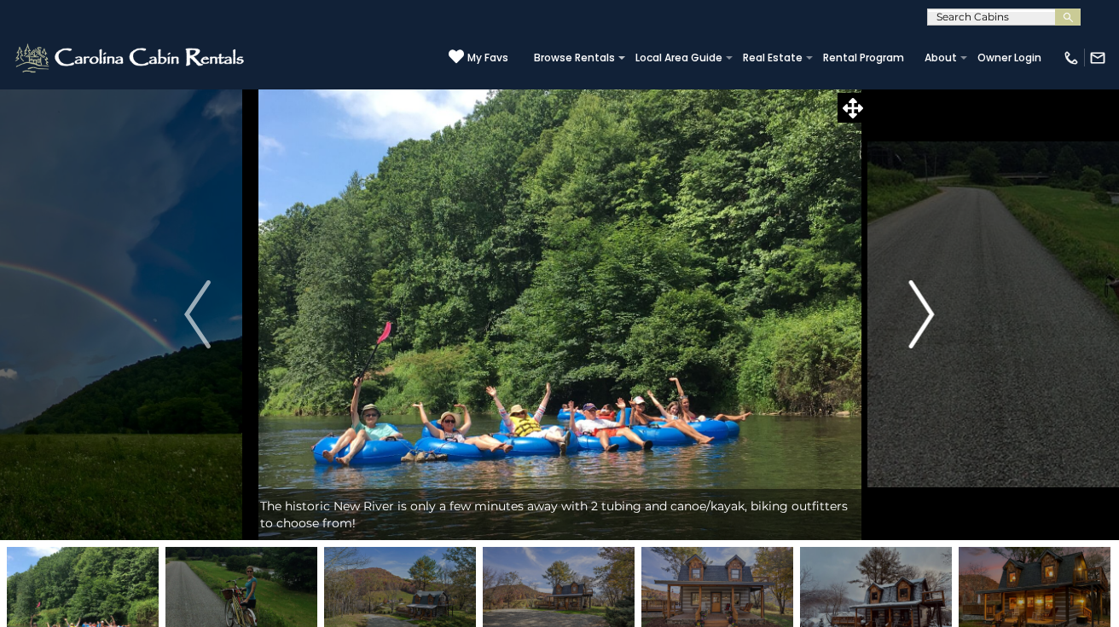
click at [921, 326] on img "Next" at bounding box center [921, 314] width 26 height 68
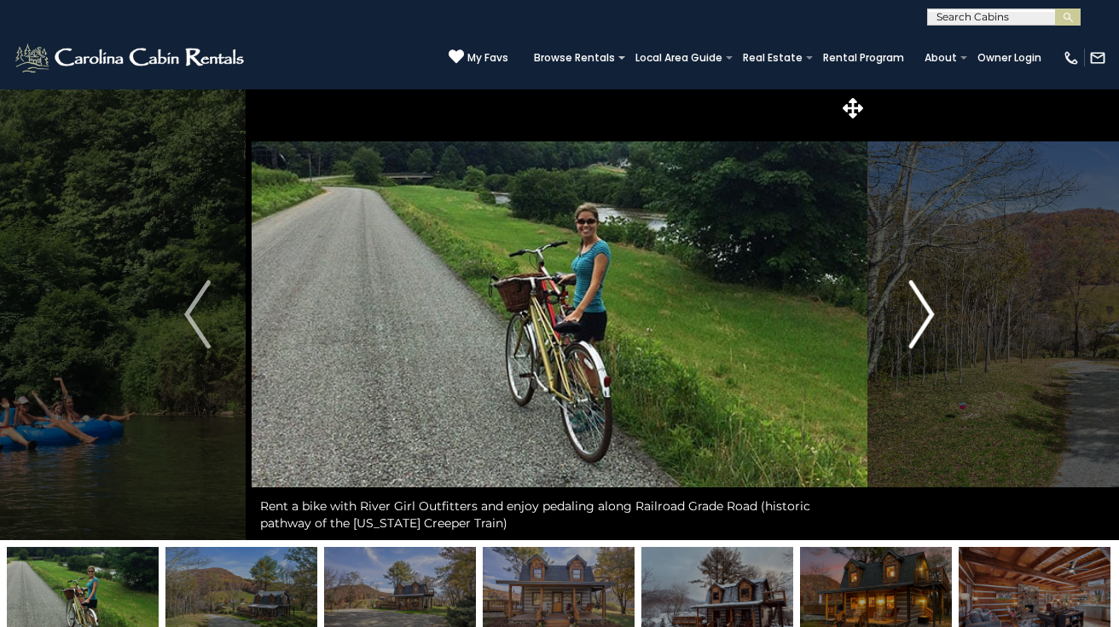
click at [921, 326] on img "Next" at bounding box center [921, 314] width 26 height 68
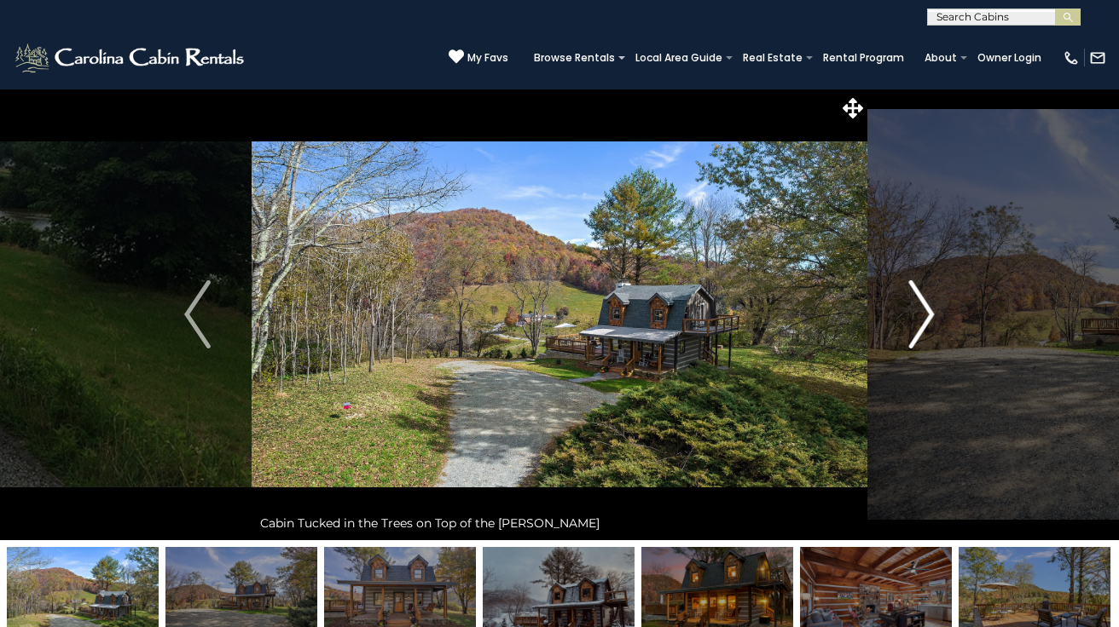
click at [921, 326] on img "Next" at bounding box center [921, 314] width 26 height 68
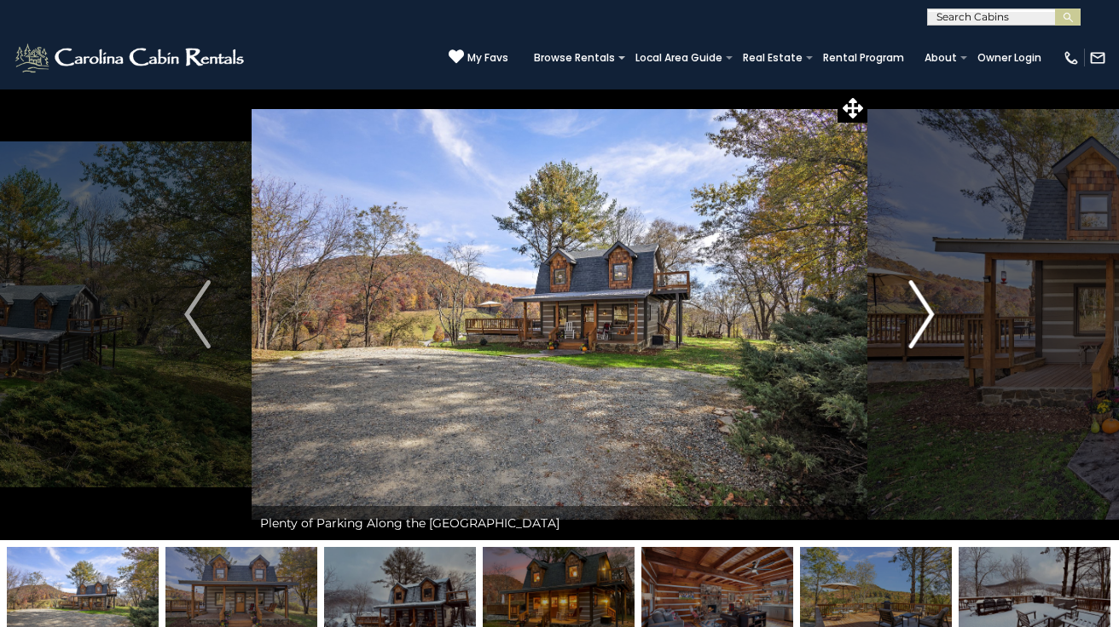
click at [921, 326] on img "Next" at bounding box center [921, 314] width 26 height 68
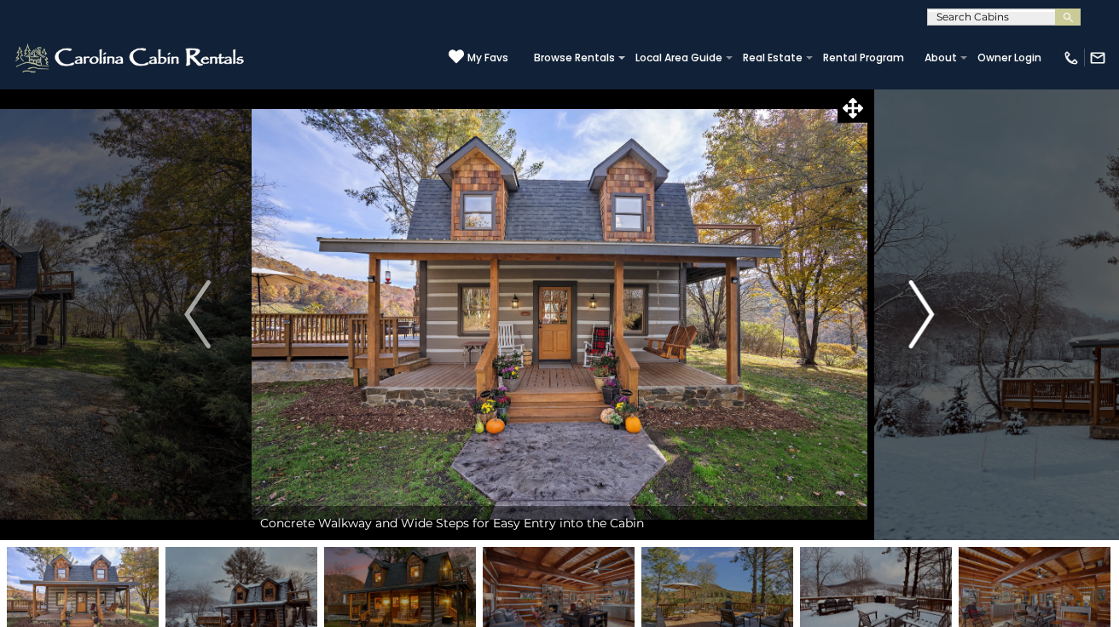
click at [921, 326] on img "Next" at bounding box center [921, 314] width 26 height 68
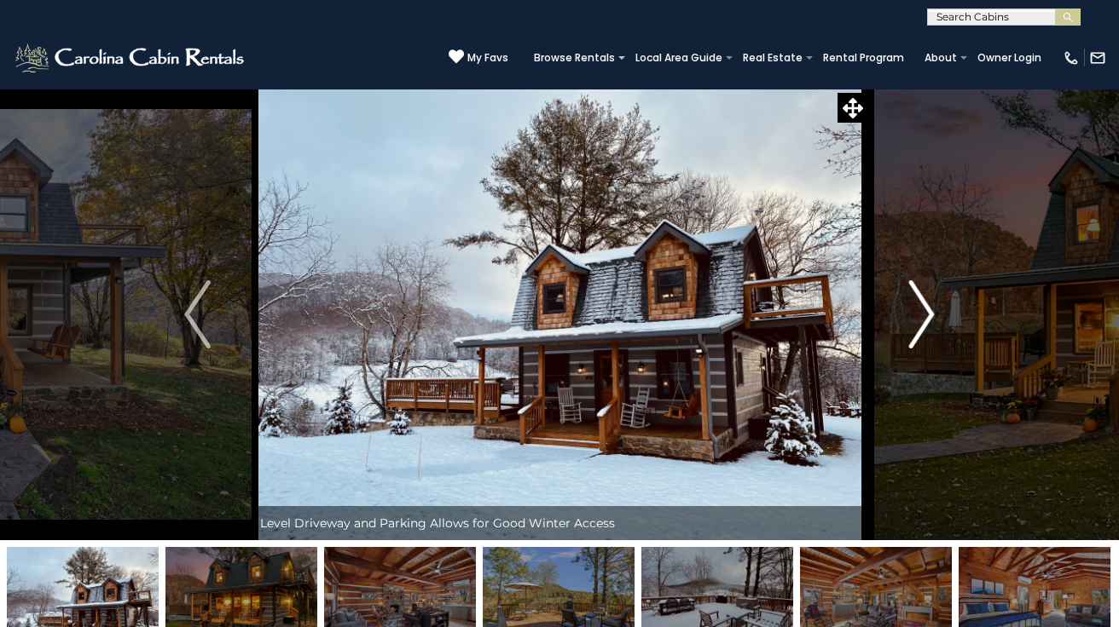
click at [921, 326] on img "Next" at bounding box center [921, 314] width 26 height 68
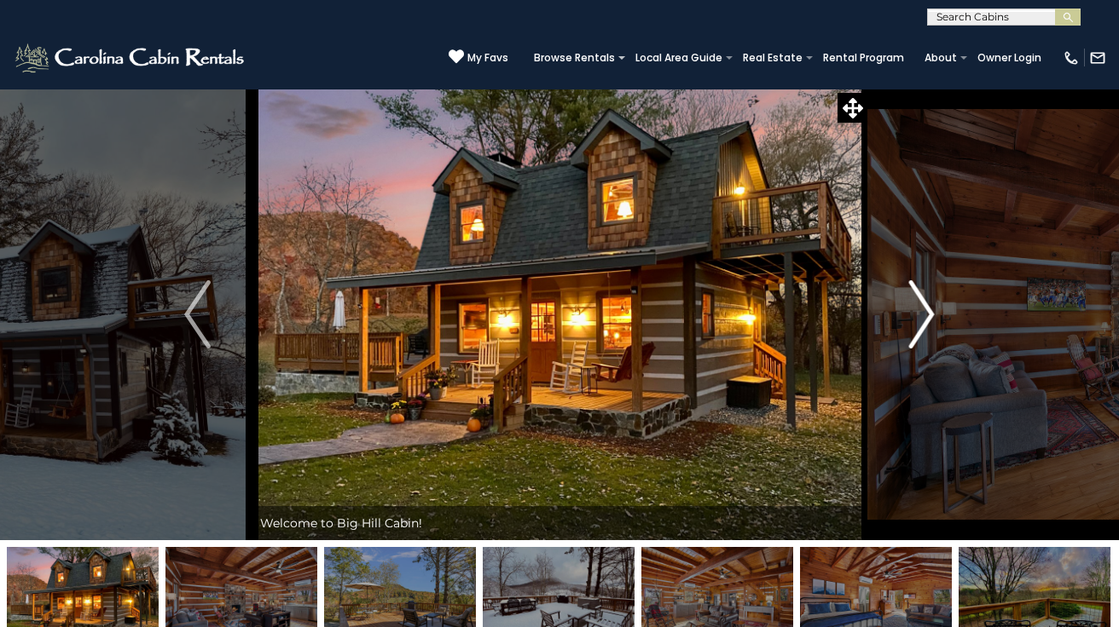
click at [921, 326] on img "Next" at bounding box center [921, 314] width 26 height 68
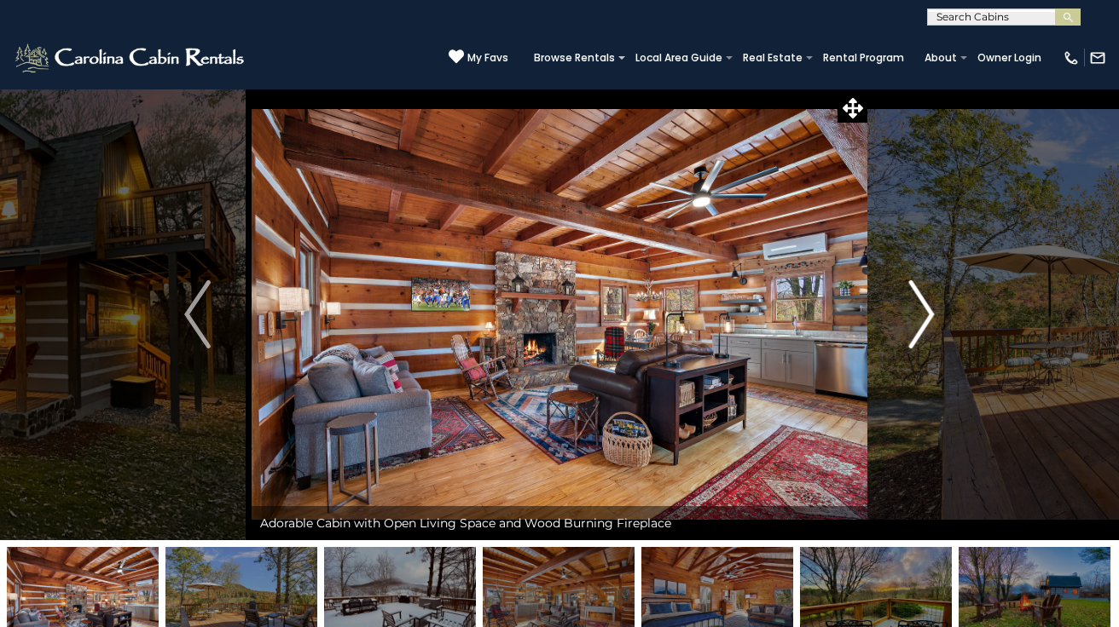
click at [921, 326] on img "Next" at bounding box center [921, 314] width 26 height 68
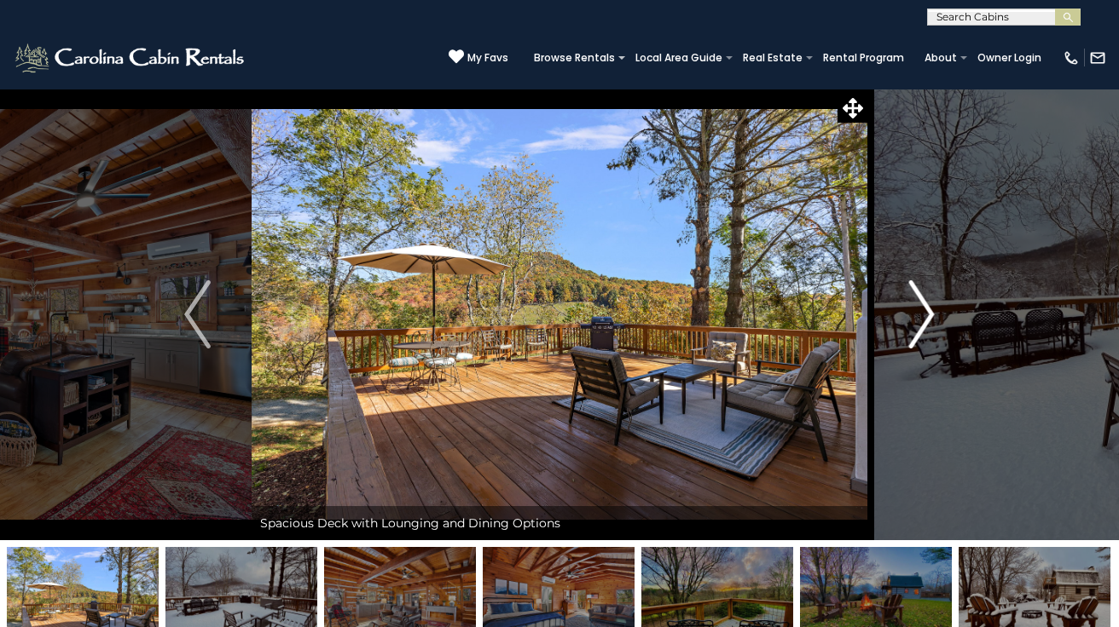
click at [921, 326] on img "Next" at bounding box center [921, 314] width 26 height 68
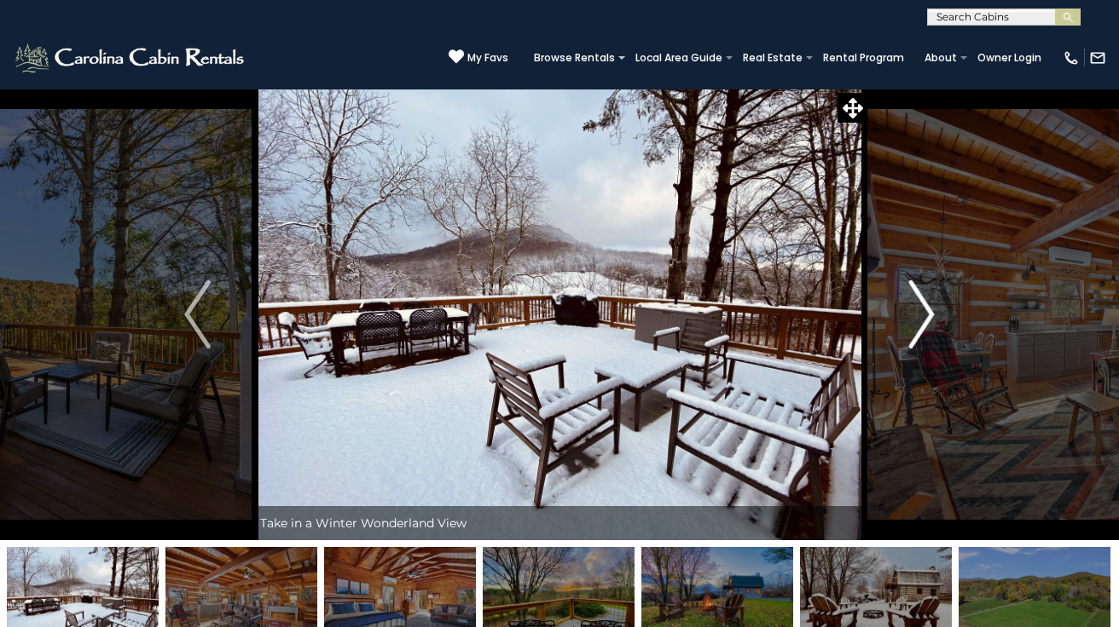
click at [921, 326] on img "Next" at bounding box center [921, 314] width 26 height 68
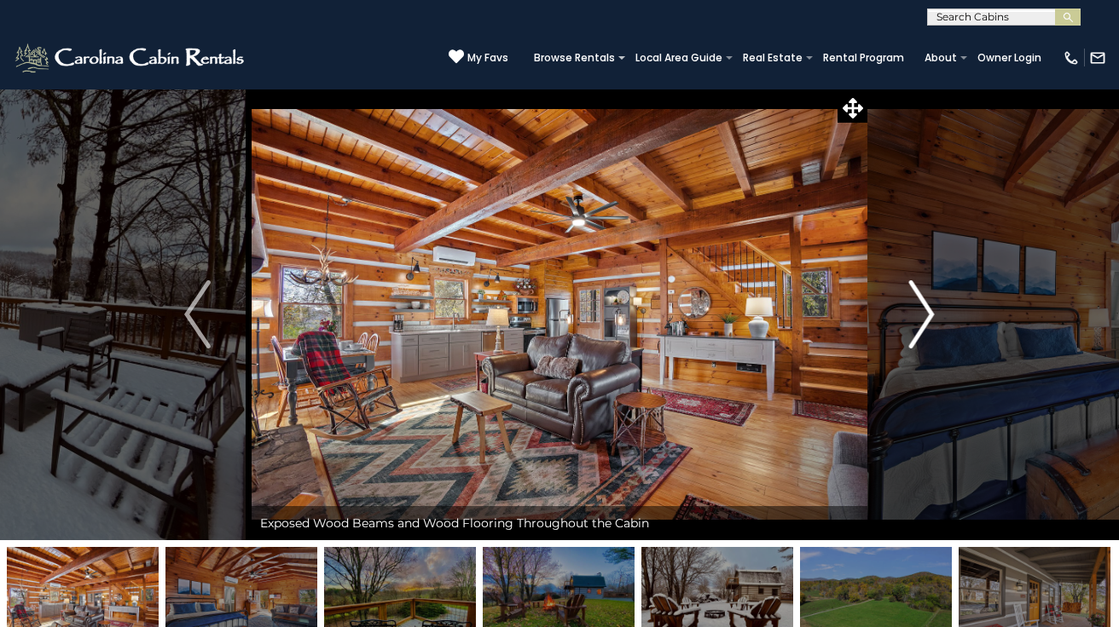
click at [921, 326] on img "Next" at bounding box center [921, 314] width 26 height 68
